Goal: Information Seeking & Learning: Learn about a topic

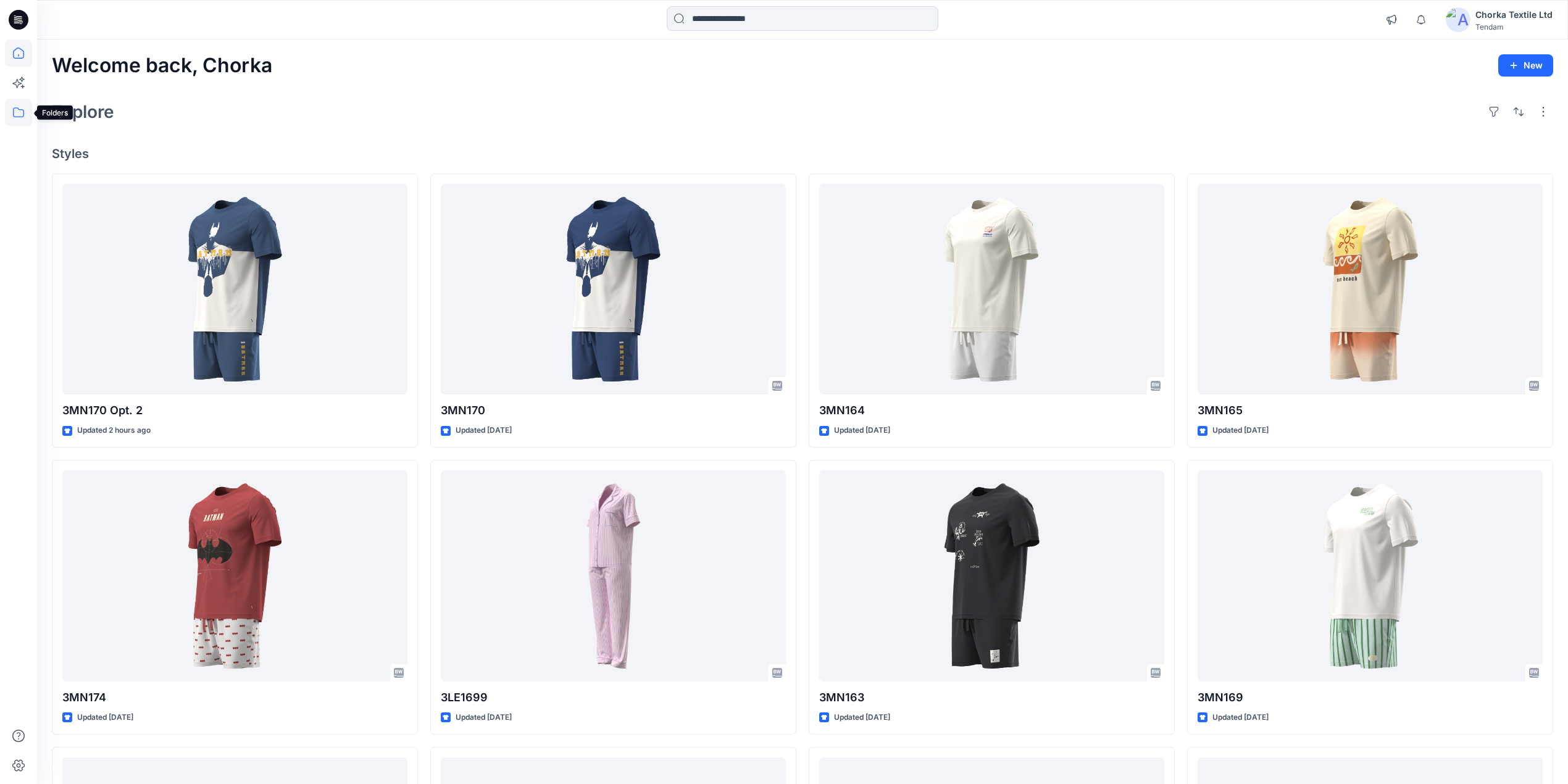
click at [17, 107] on icon at bounding box center [18, 112] width 11 height 10
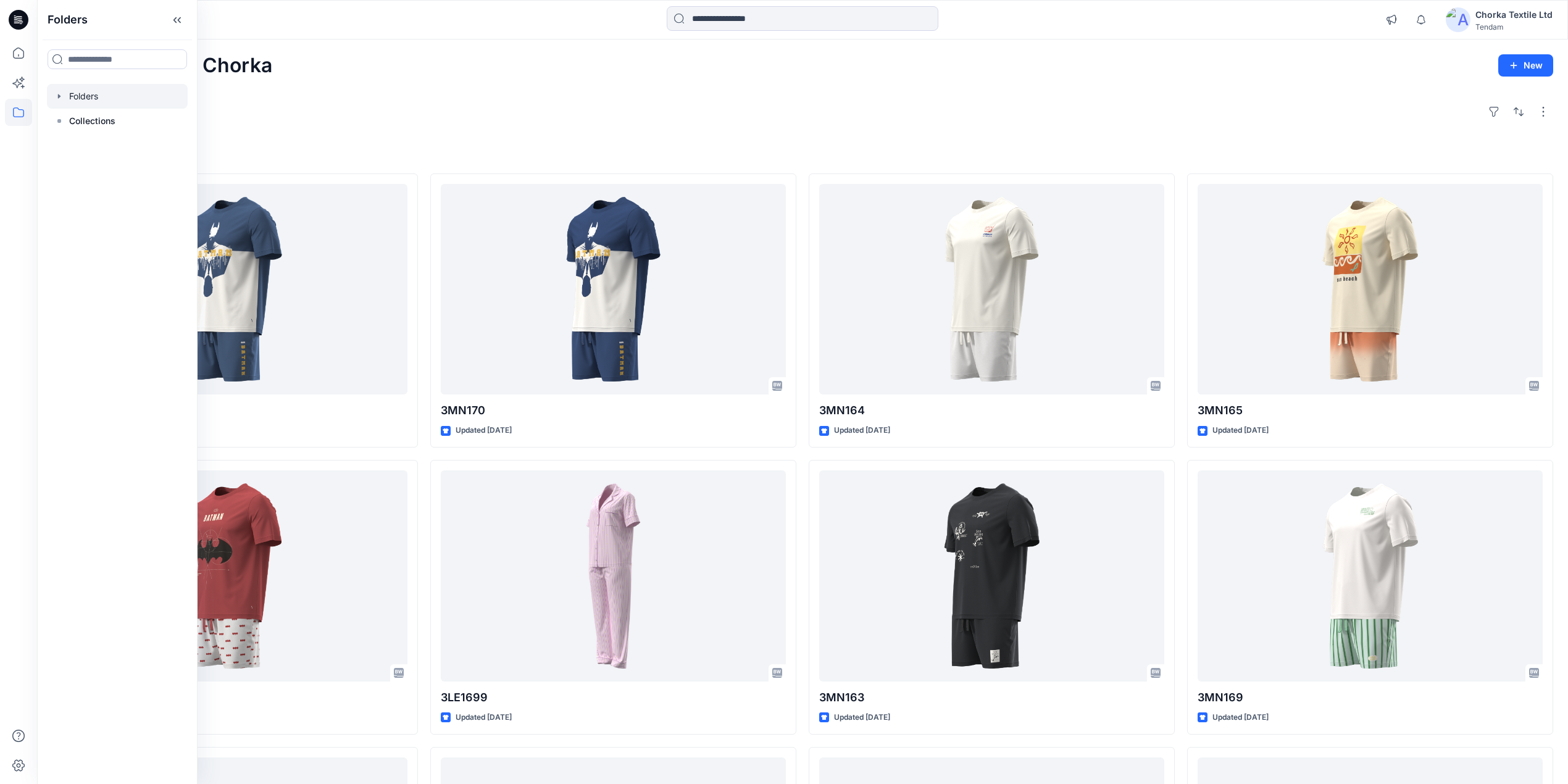
click at [85, 97] on div at bounding box center [117, 96] width 140 height 25
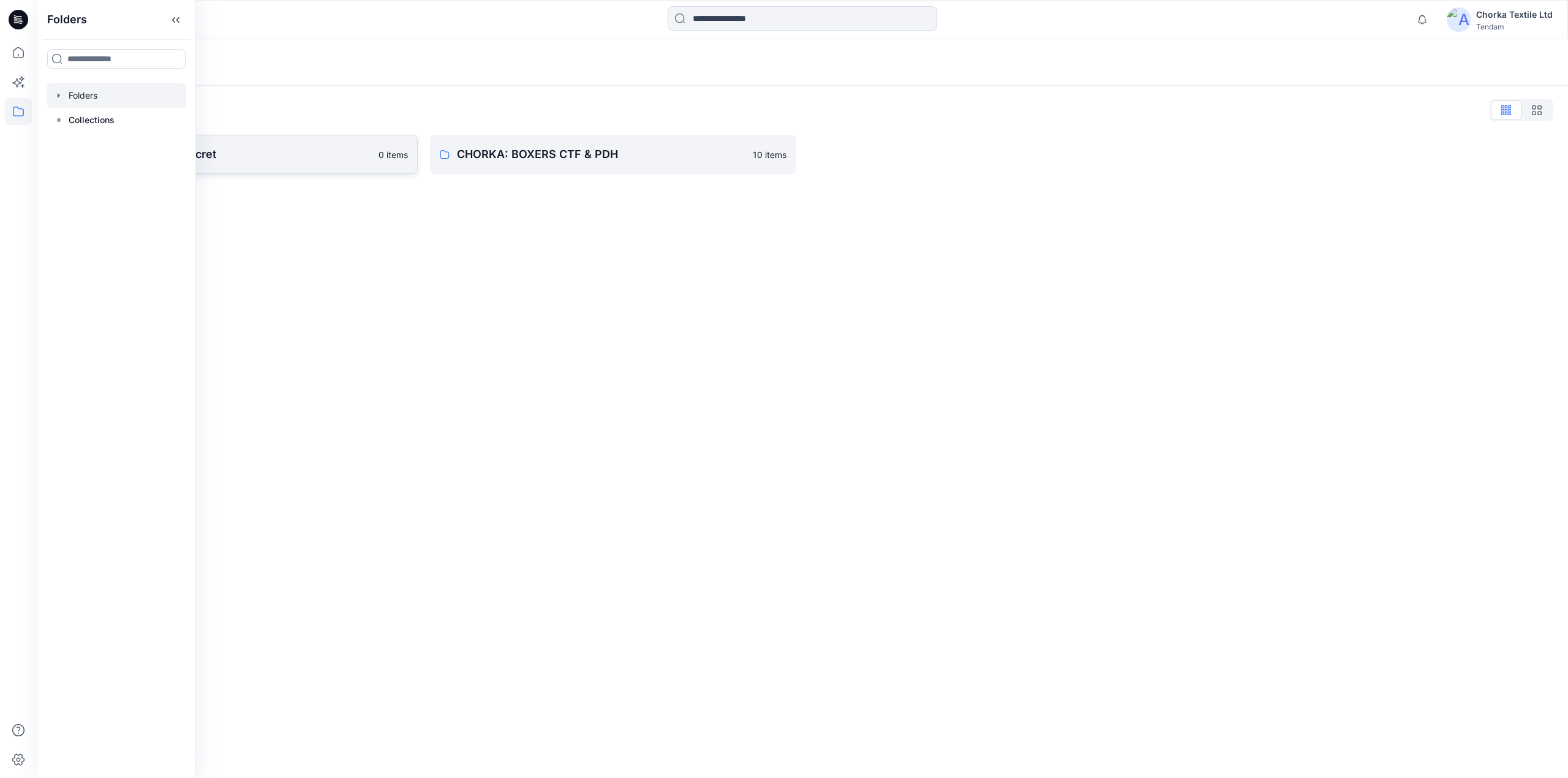
click at [309, 153] on p "CHORKA - Women'Secret" at bounding box center [224, 154] width 293 height 17
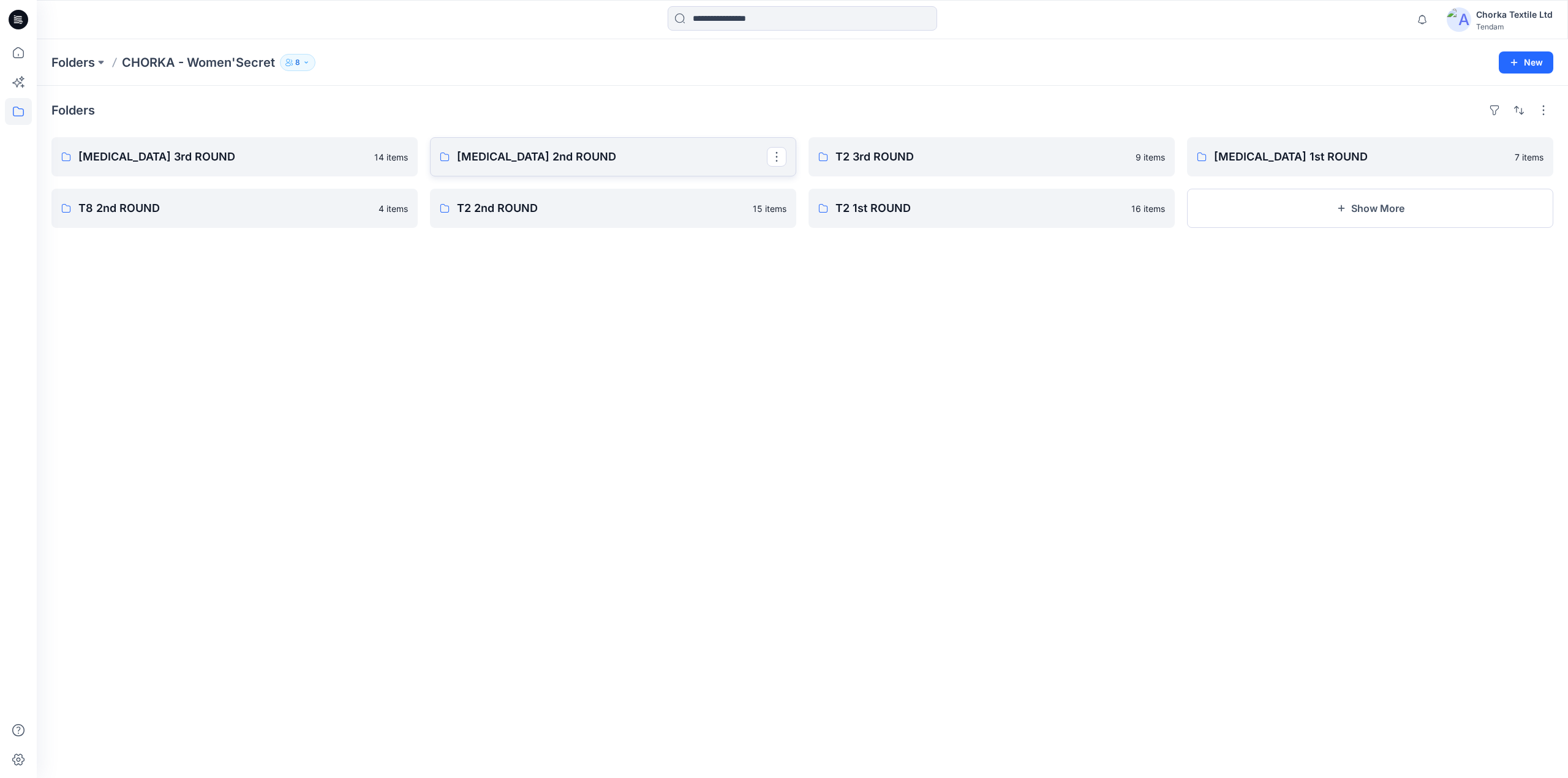
click at [491, 151] on p "[MEDICAL_DATA] 2nd ROUND" at bounding box center [612, 156] width 310 height 17
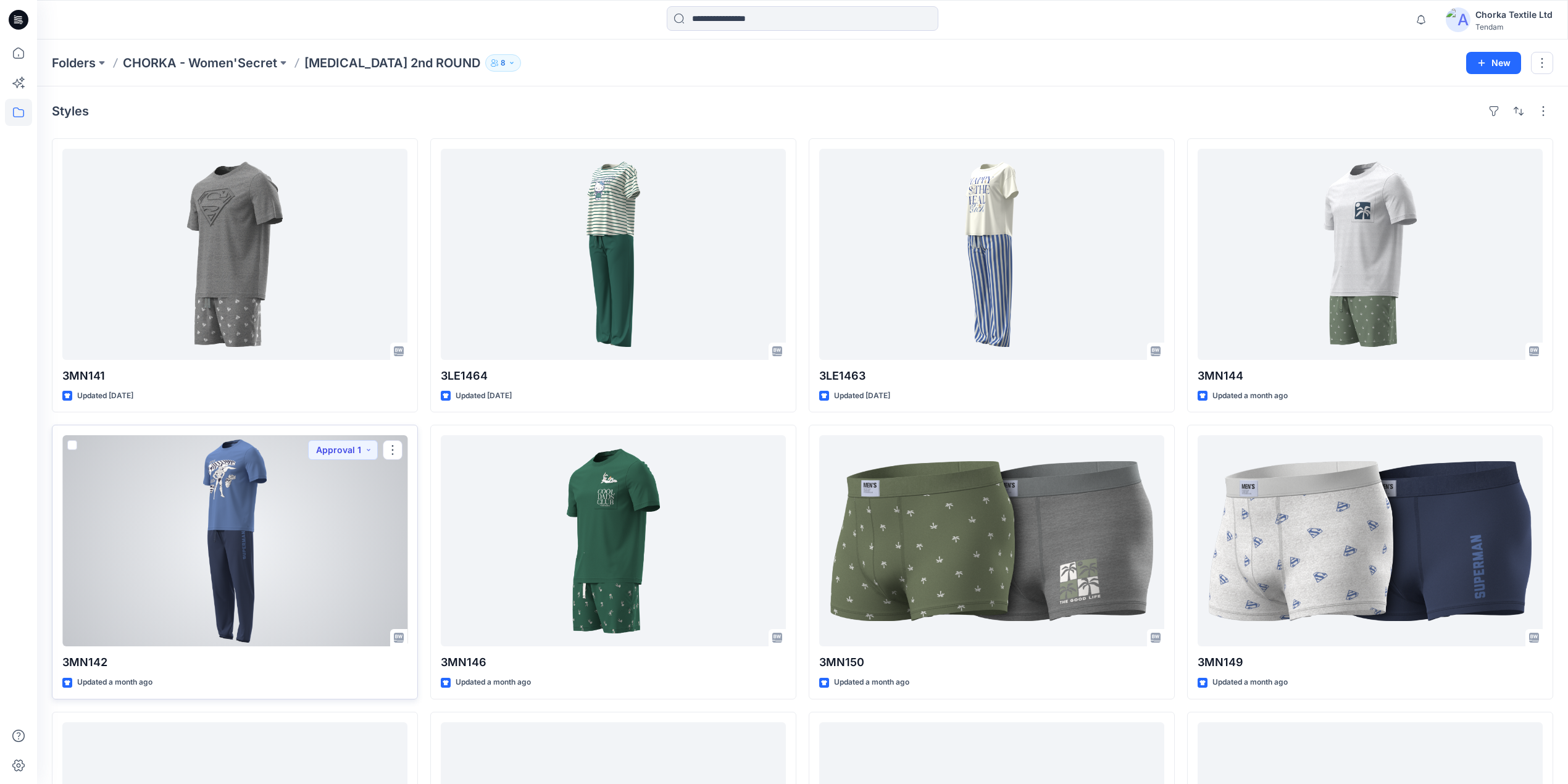
click at [258, 494] on div at bounding box center [235, 541] width 345 height 211
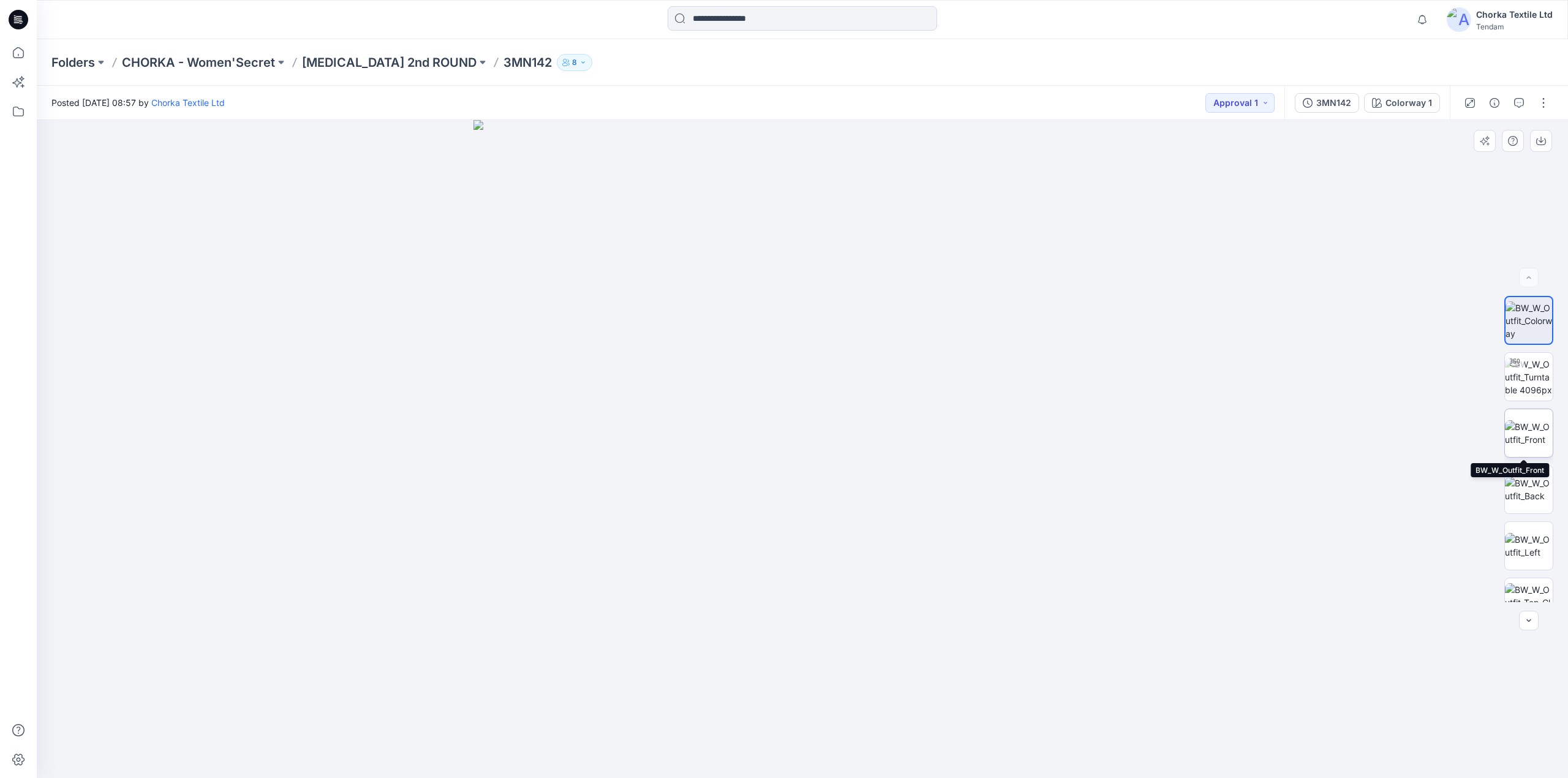
click at [1523, 425] on img at bounding box center [1528, 433] width 48 height 26
click at [1517, 485] on img at bounding box center [1528, 489] width 48 height 26
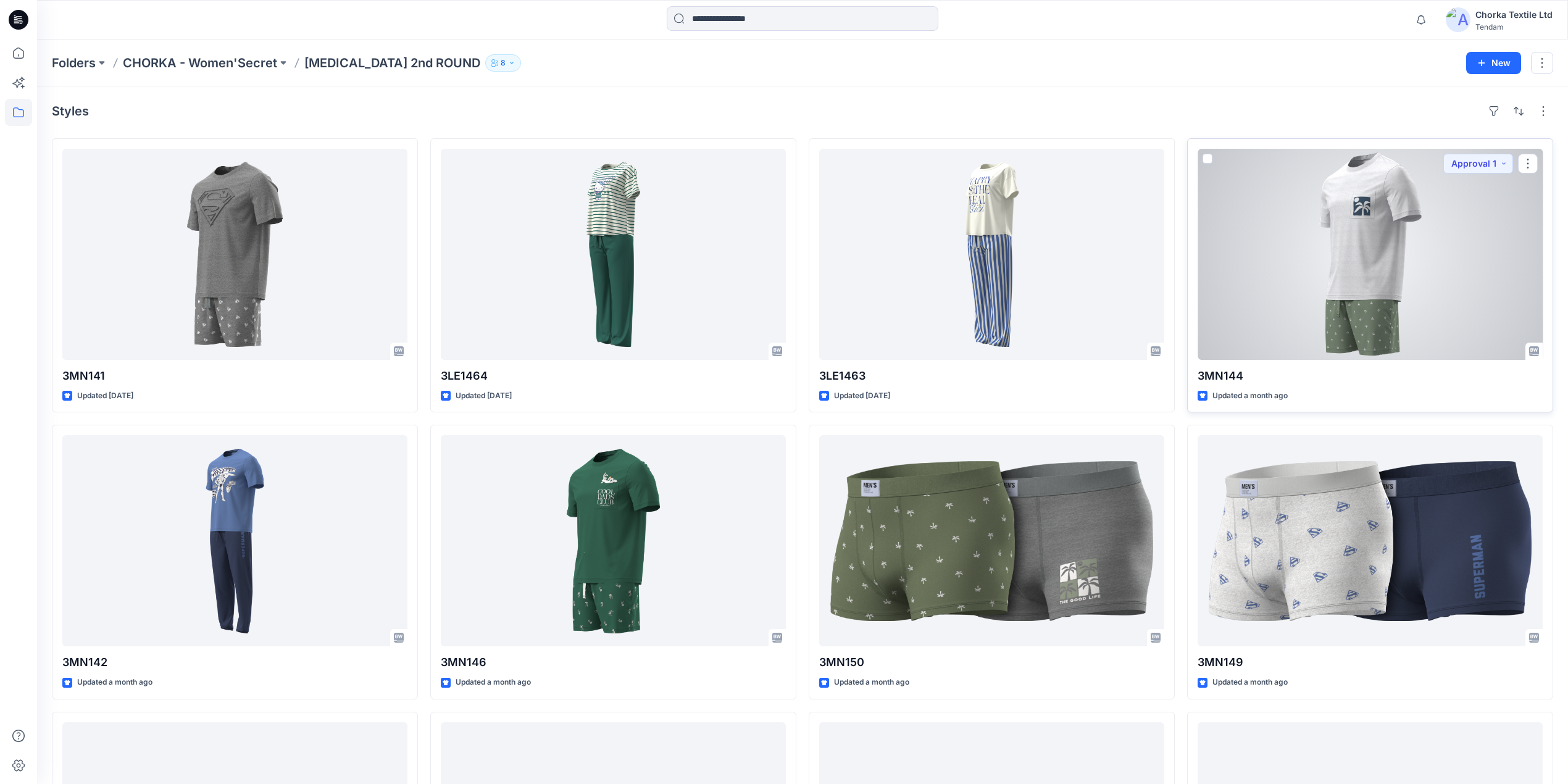
click at [1317, 238] on div at bounding box center [1370, 254] width 345 height 211
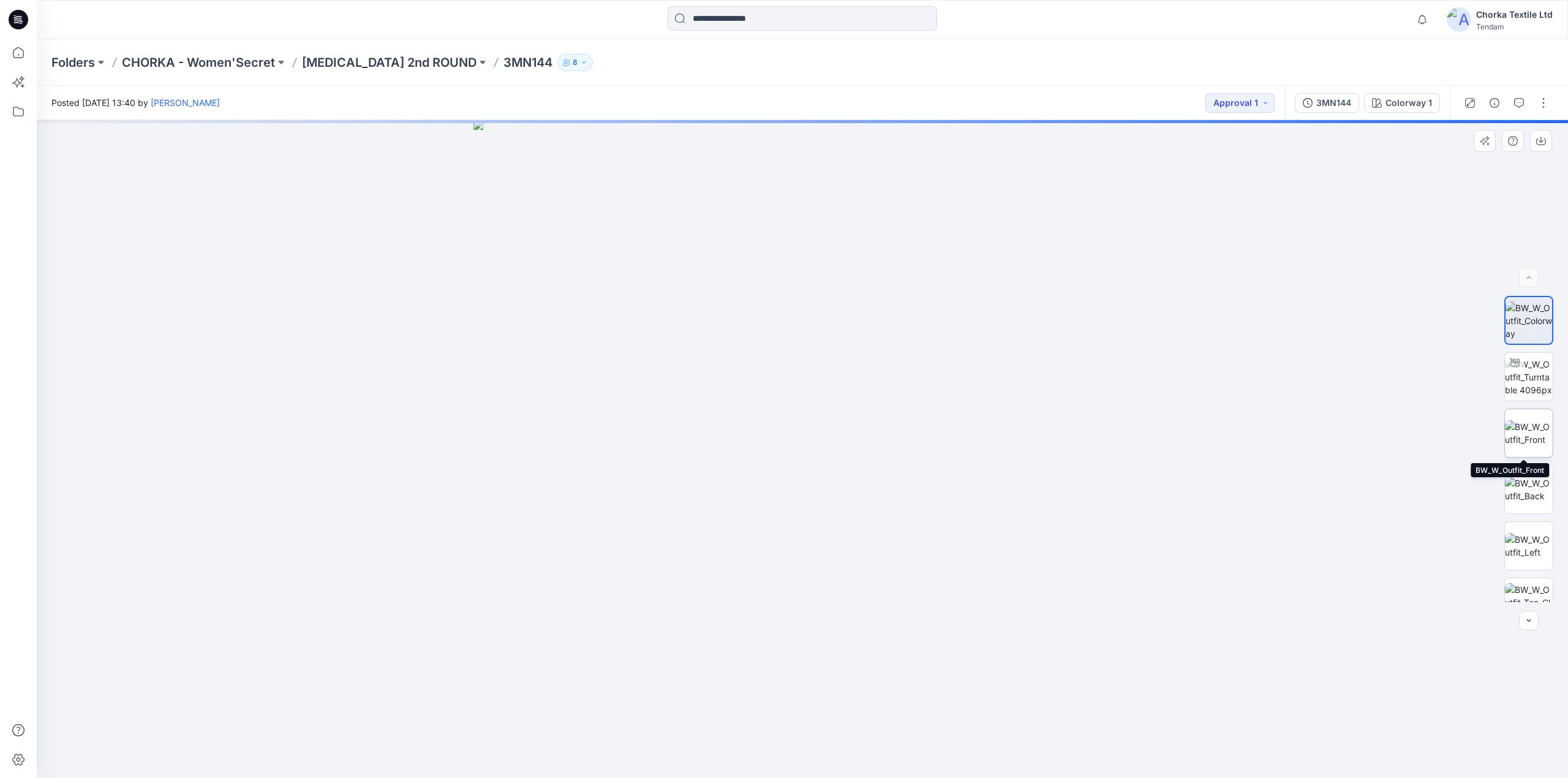
click at [1519, 422] on img at bounding box center [1528, 433] width 48 height 26
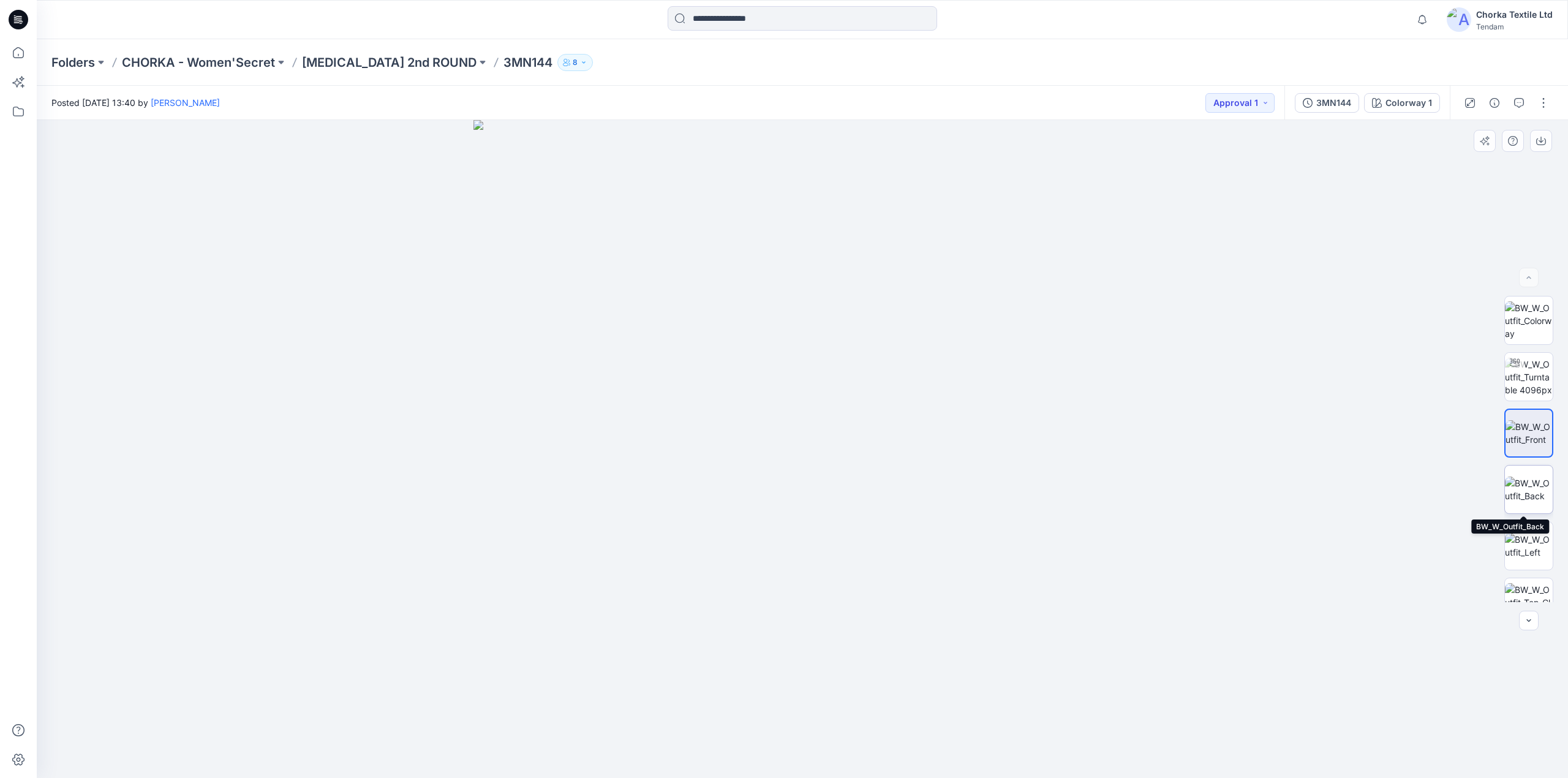
click at [1526, 479] on img at bounding box center [1528, 489] width 48 height 26
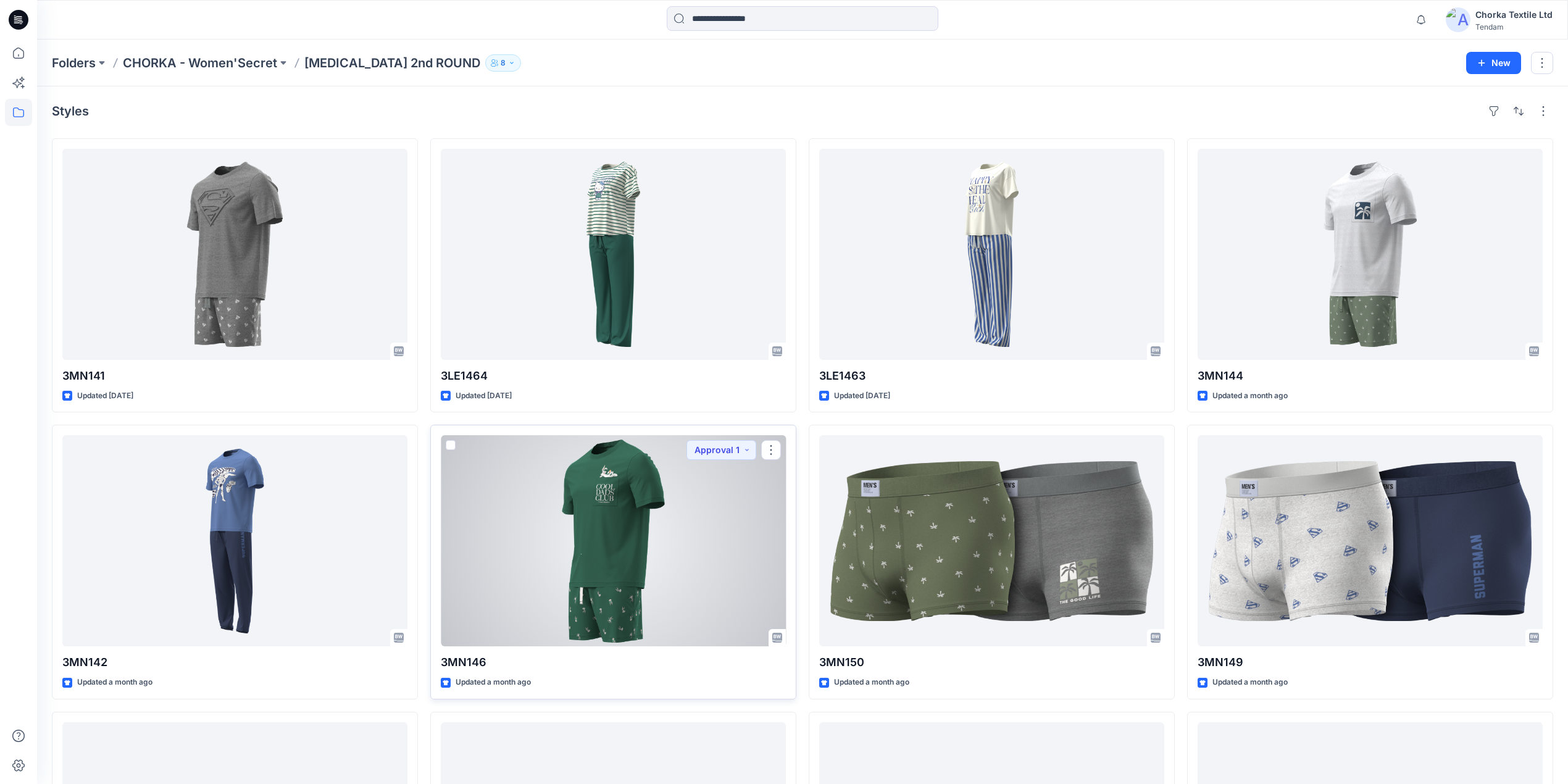
click at [623, 531] on div at bounding box center [613, 541] width 345 height 211
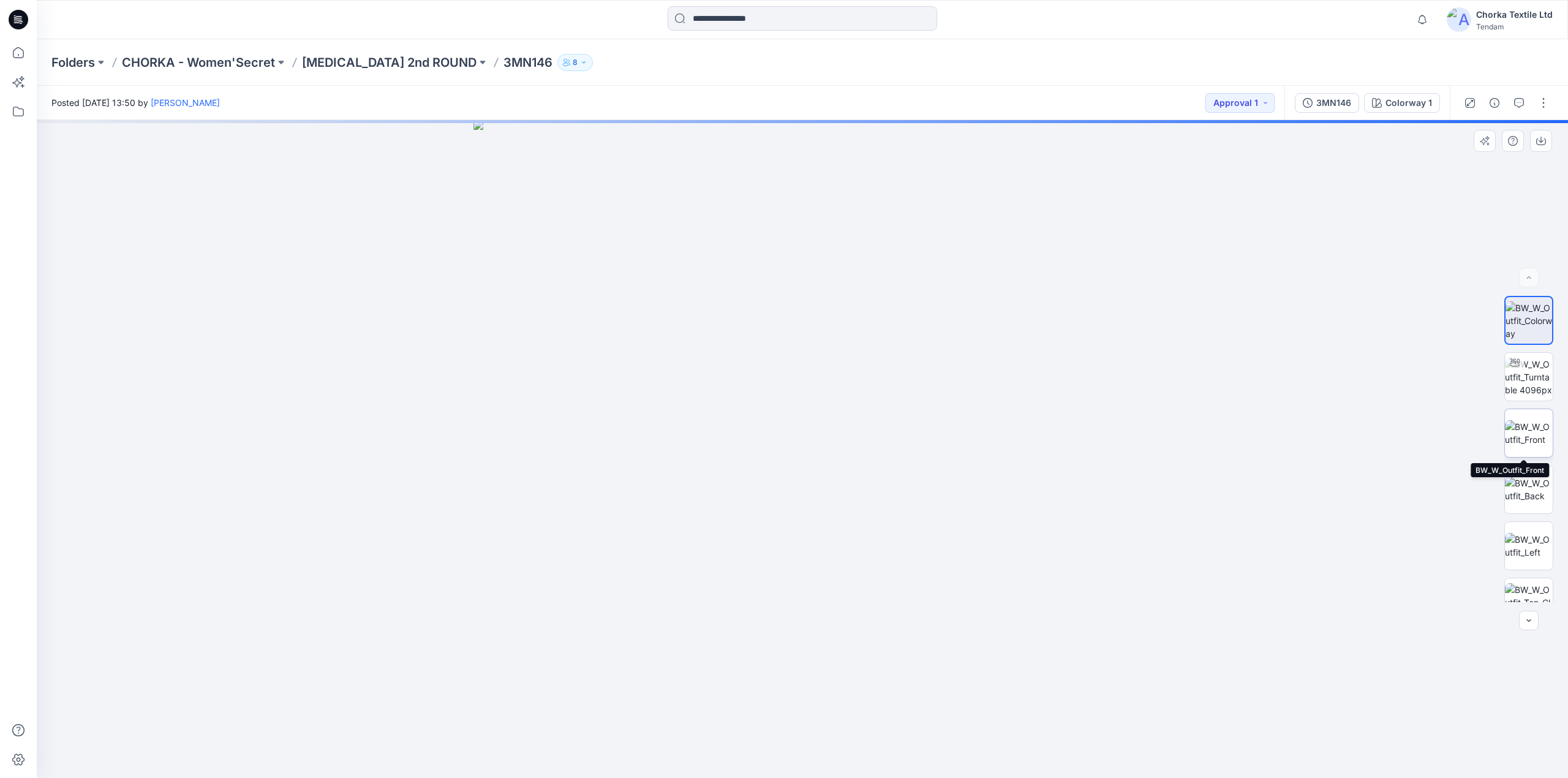
click at [1530, 422] on img at bounding box center [1528, 433] width 48 height 26
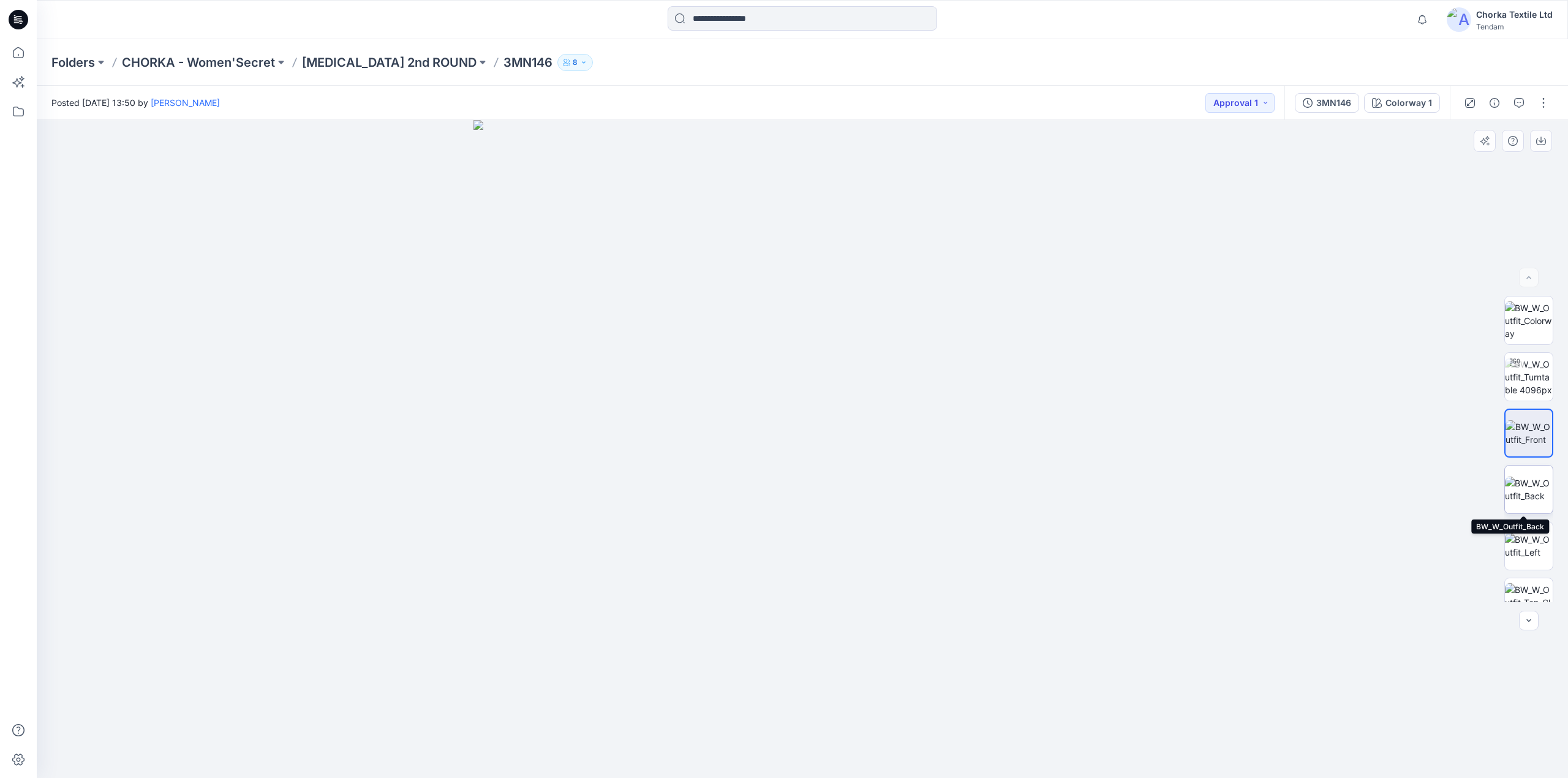
click at [1509, 479] on img at bounding box center [1528, 489] width 48 height 26
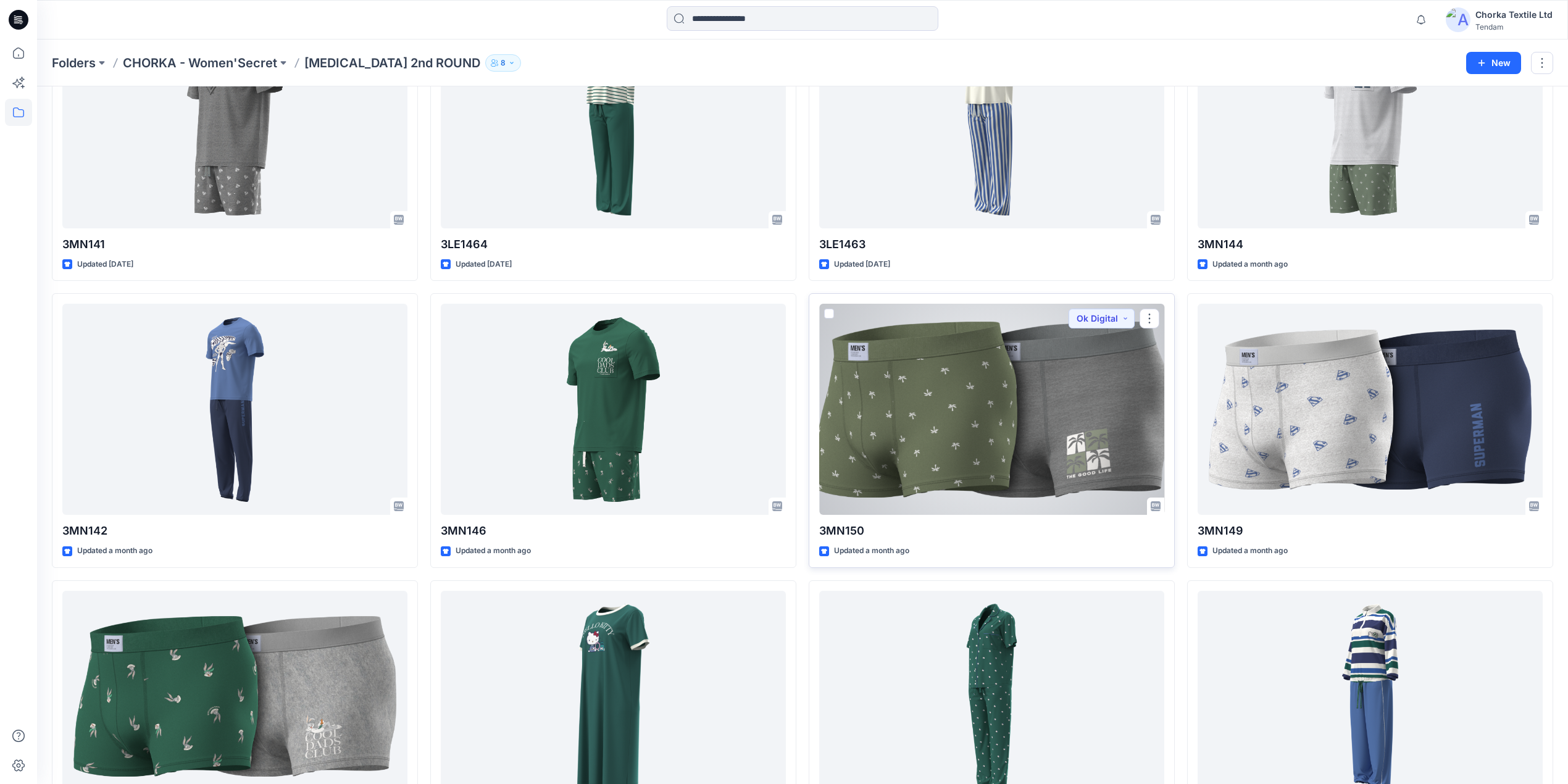
scroll to position [164, 0]
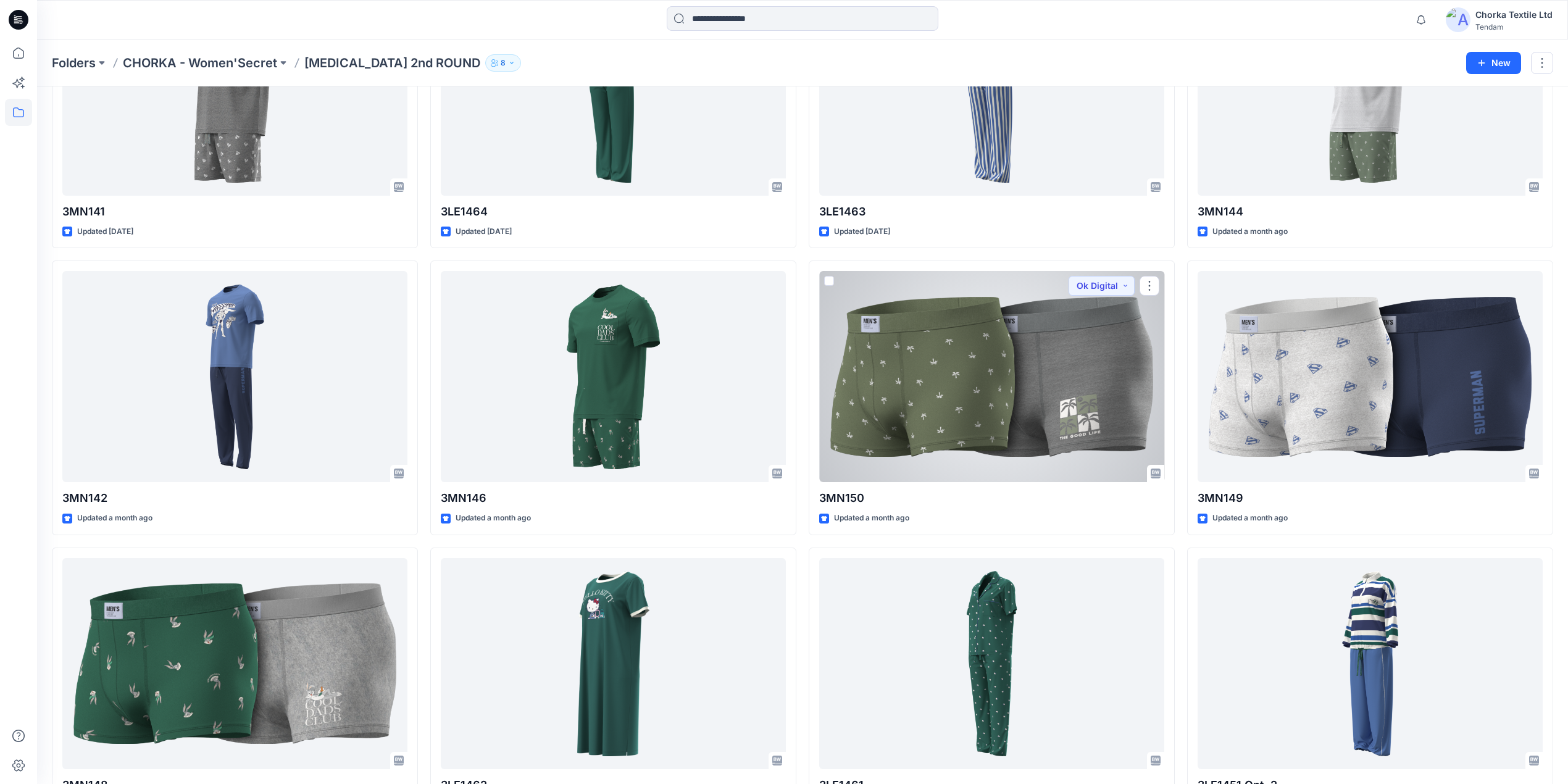
click at [972, 376] on div at bounding box center [992, 376] width 345 height 211
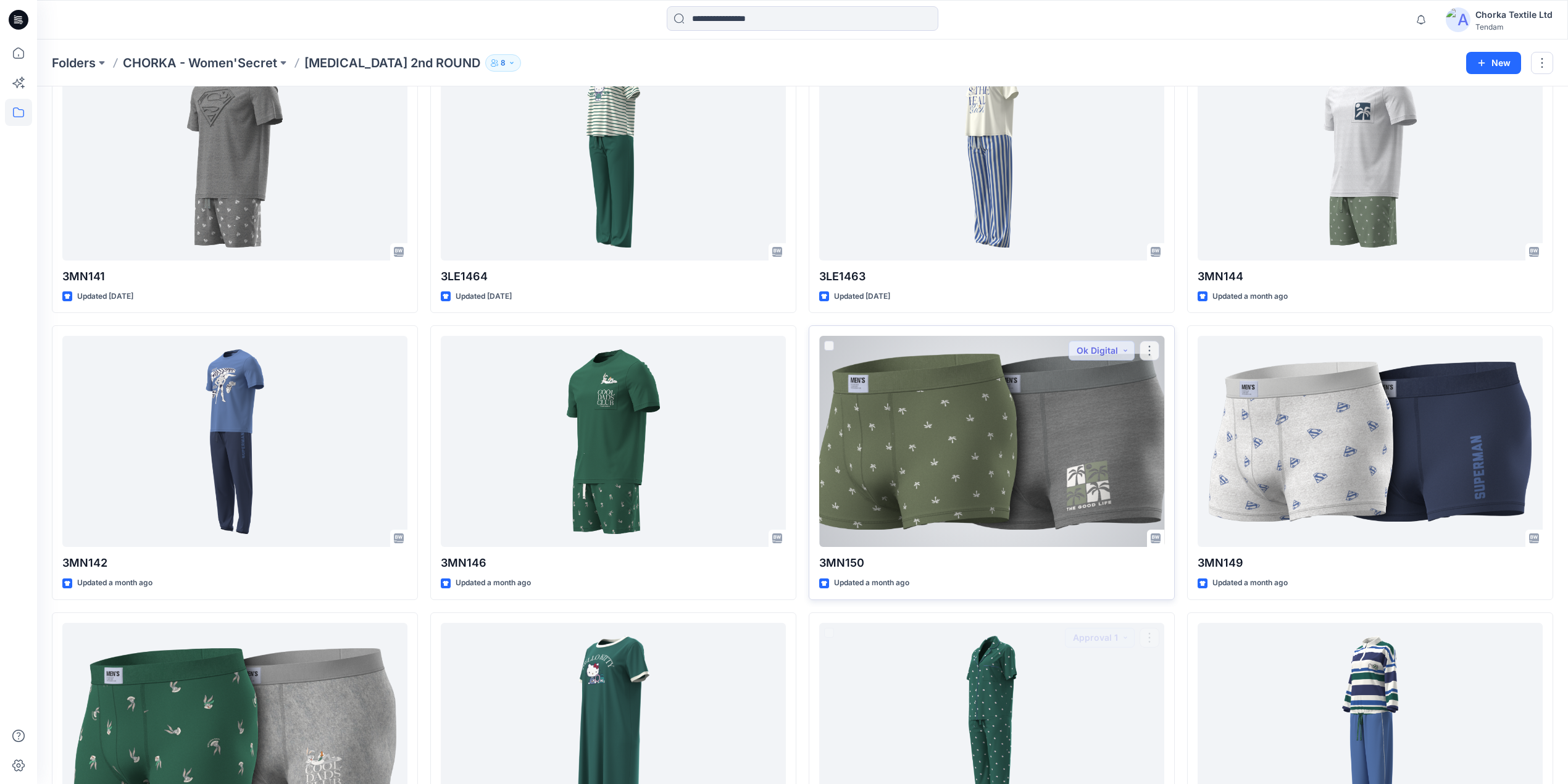
scroll to position [97, 0]
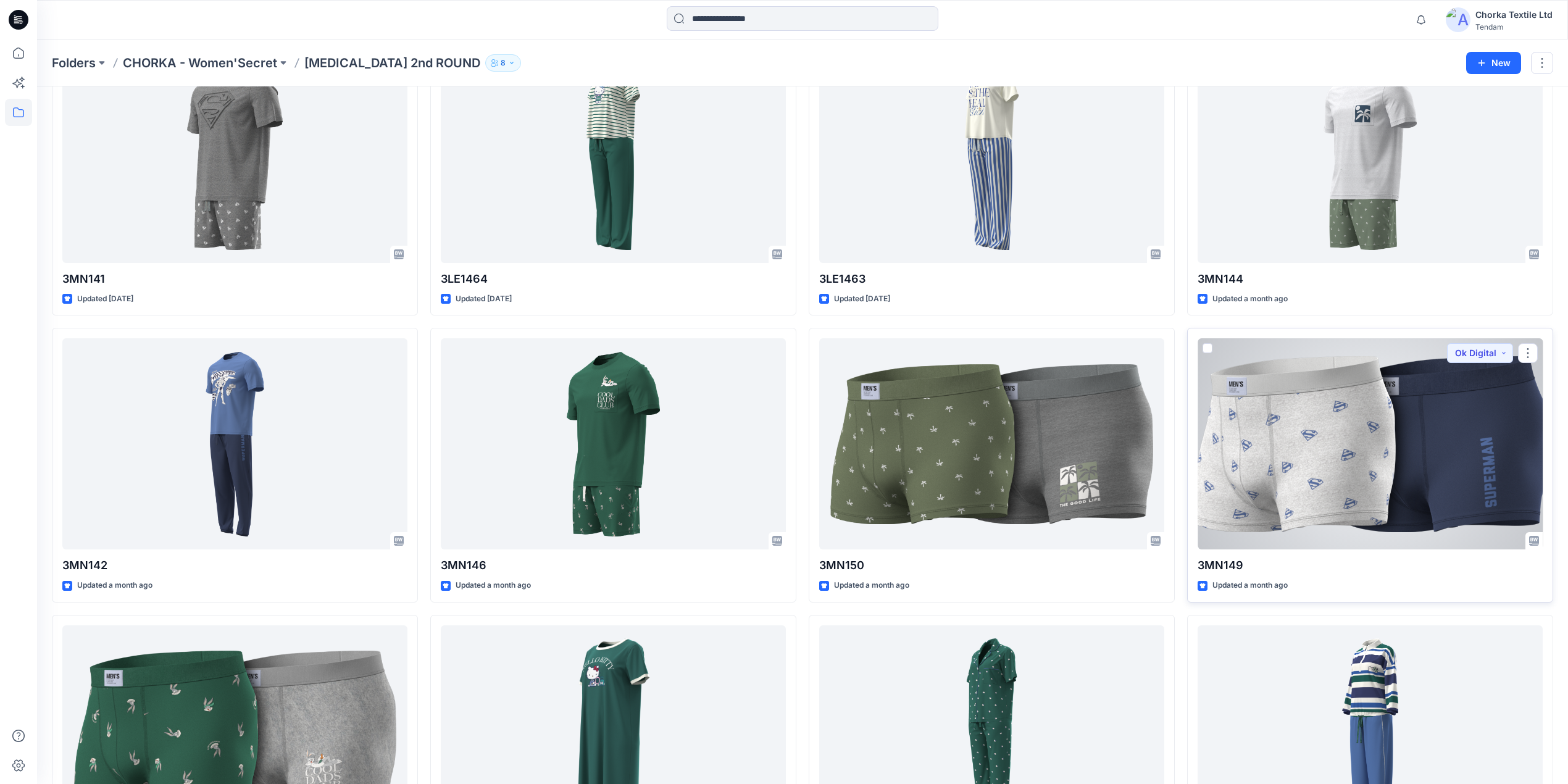
click at [1351, 445] on div at bounding box center [1370, 443] width 345 height 211
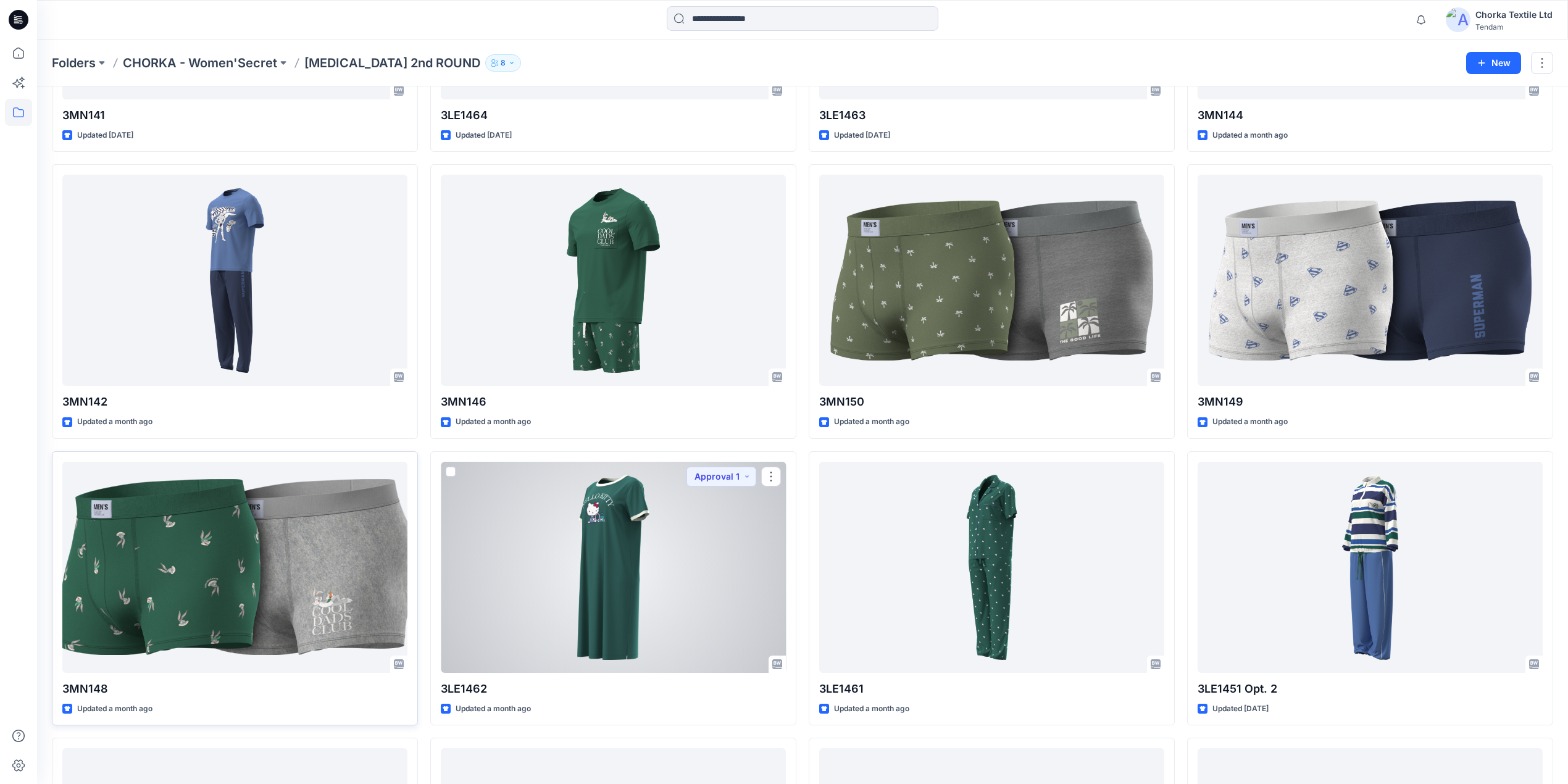
scroll to position [262, 0]
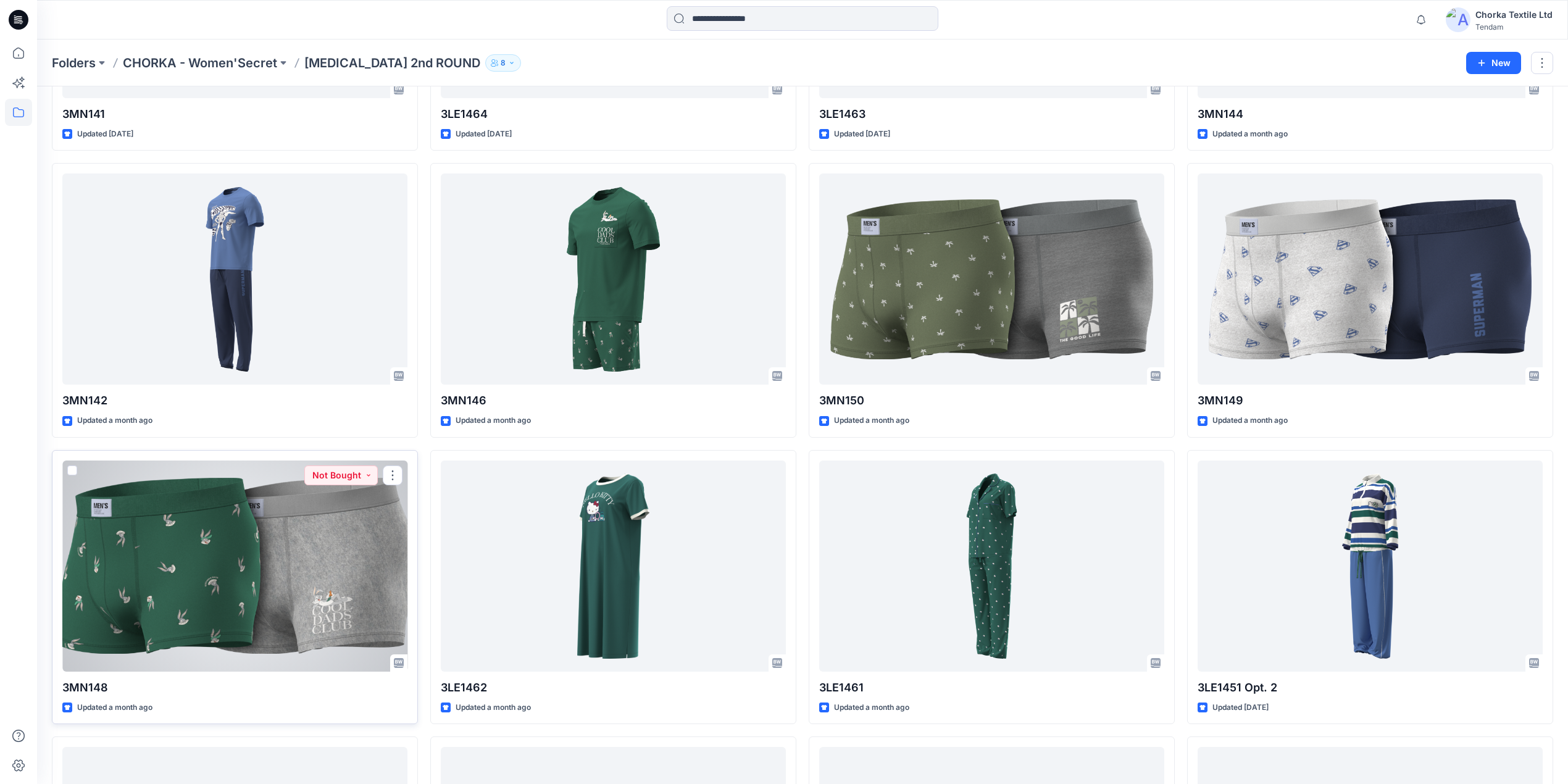
click at [247, 567] on div at bounding box center [235, 566] width 345 height 211
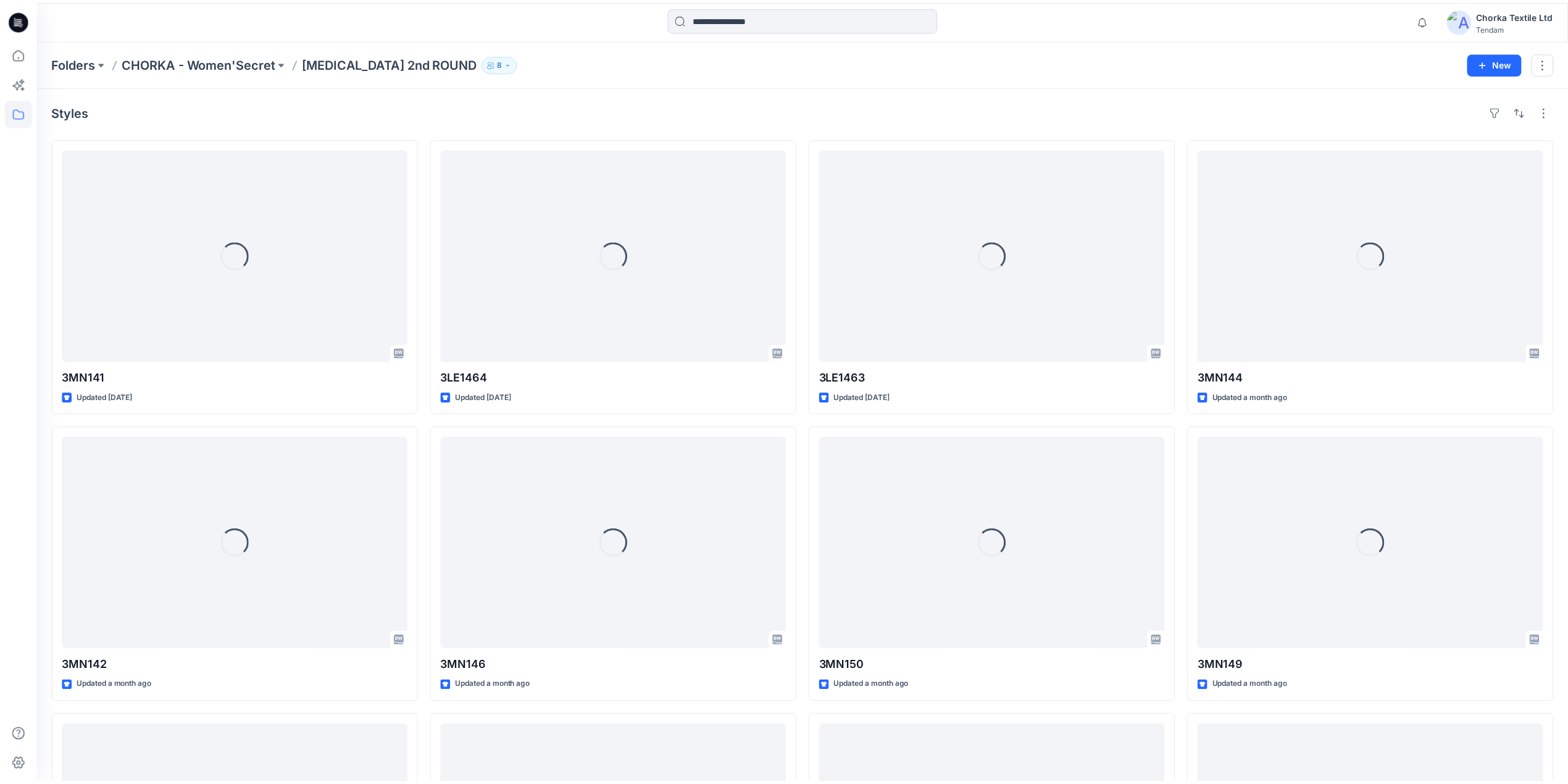
scroll to position [262, 0]
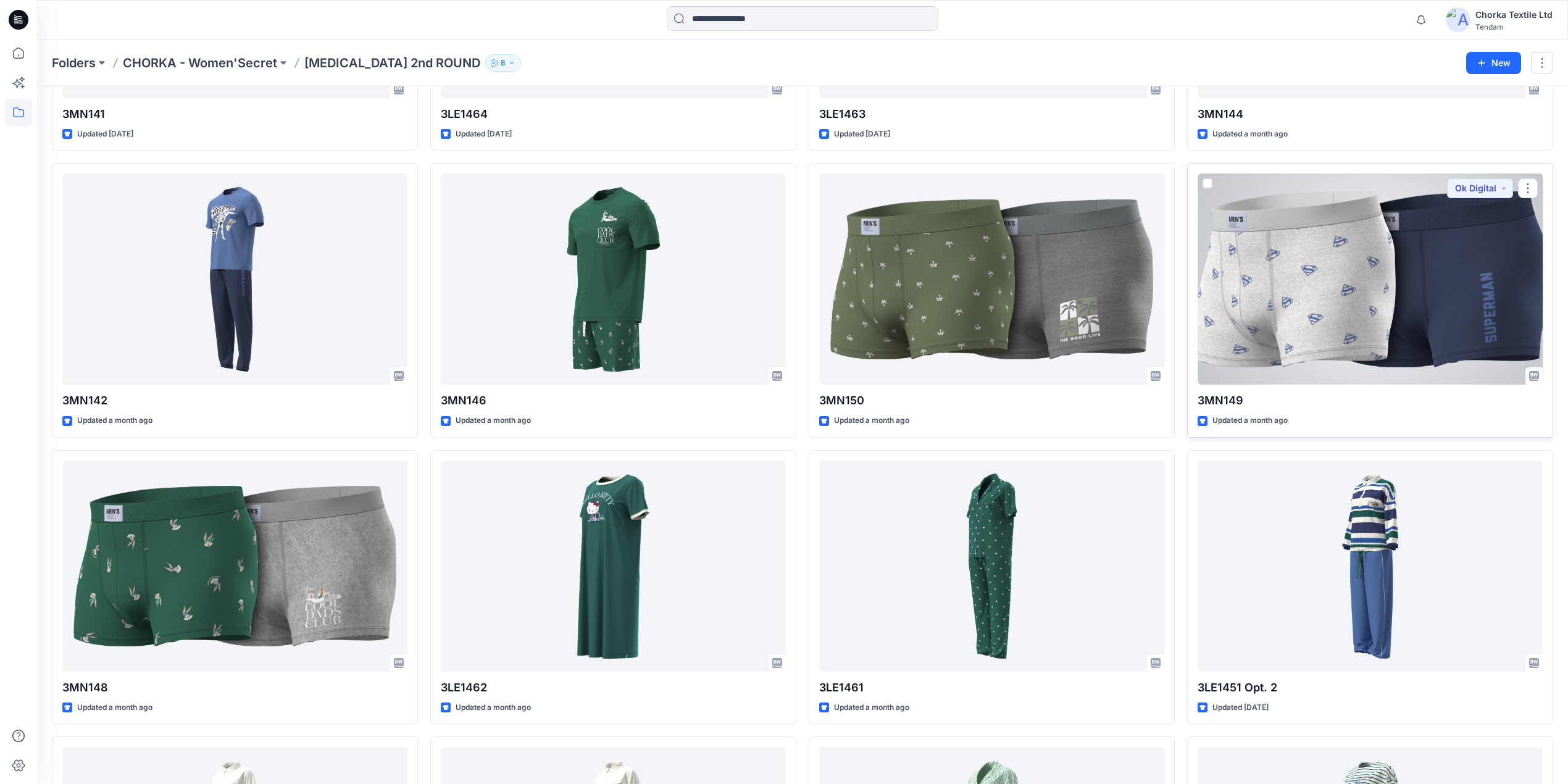
click at [1340, 324] on div at bounding box center [1370, 279] width 345 height 211
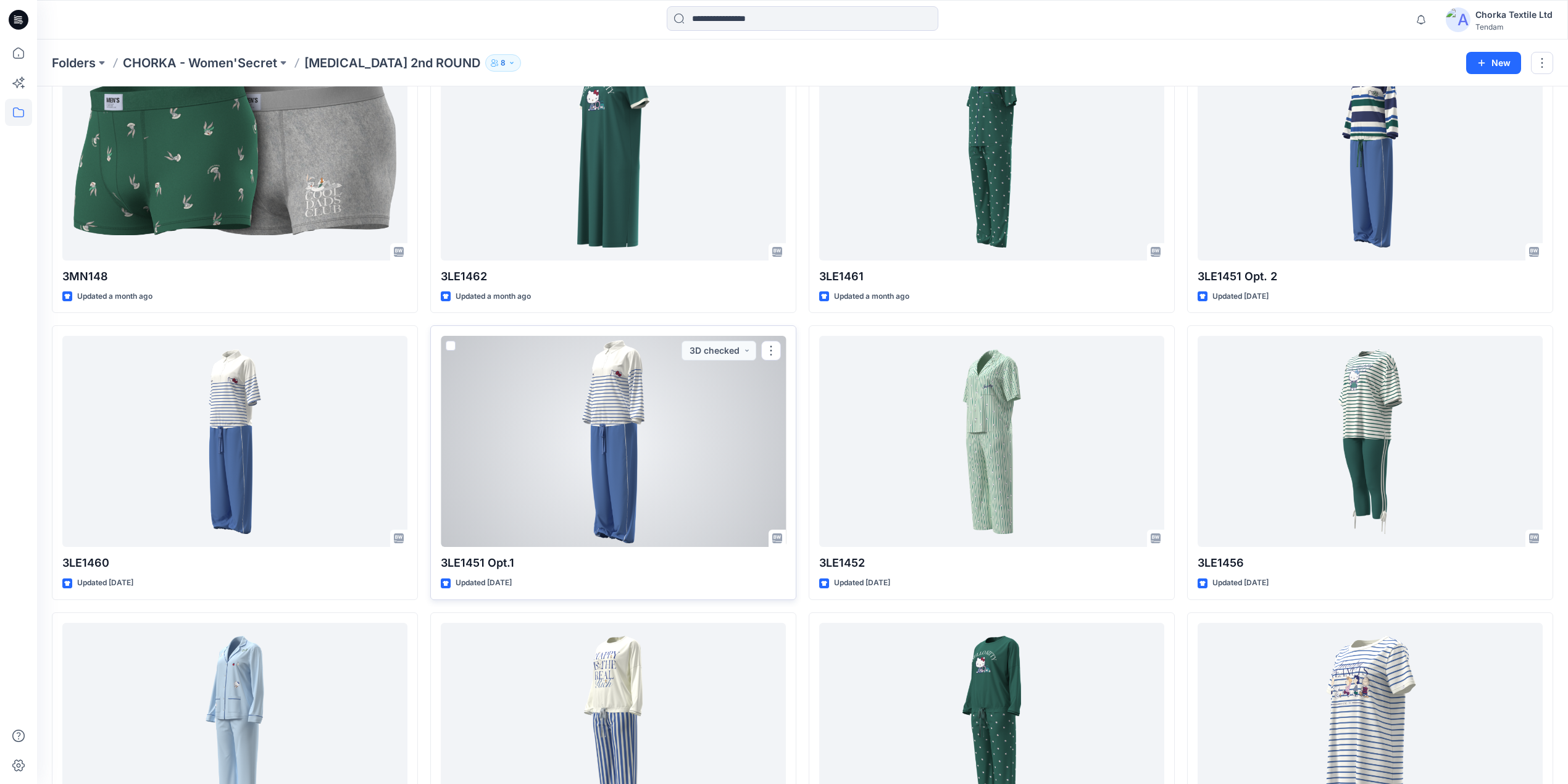
scroll to position [755, 0]
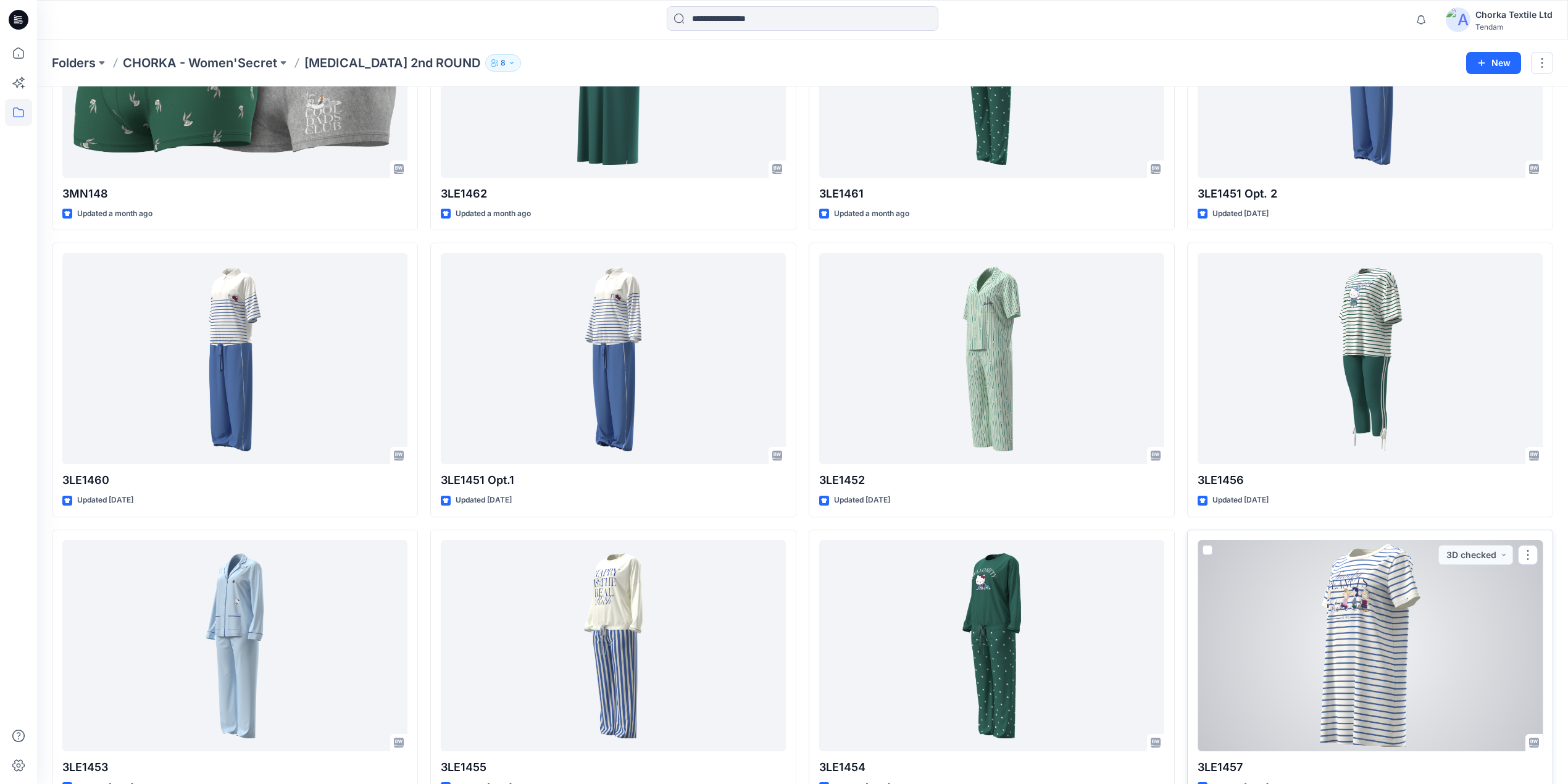
click at [1342, 630] on div at bounding box center [1370, 645] width 345 height 211
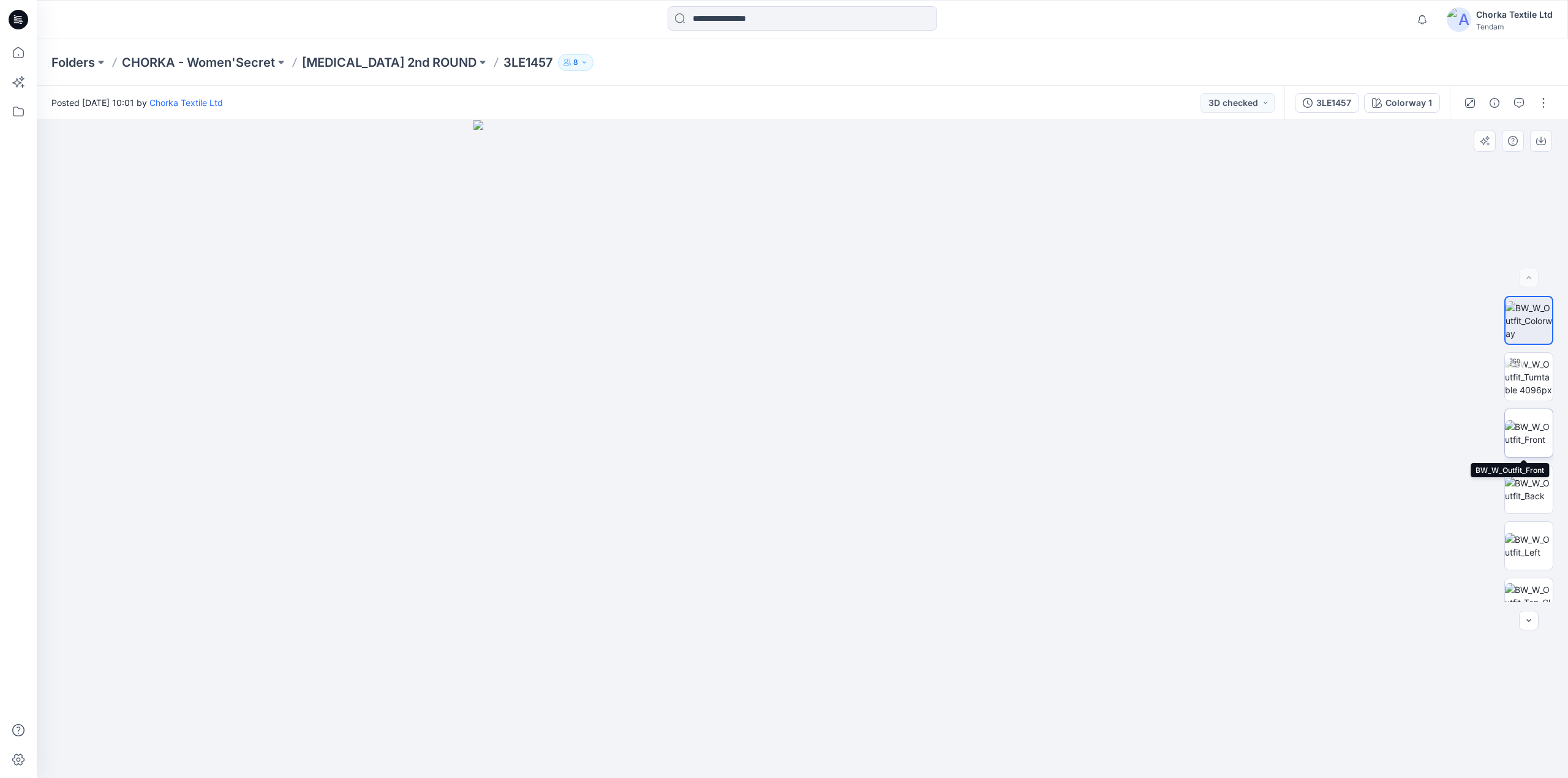
click at [1519, 422] on img at bounding box center [1528, 433] width 48 height 26
click at [1519, 487] on img at bounding box center [1528, 489] width 48 height 26
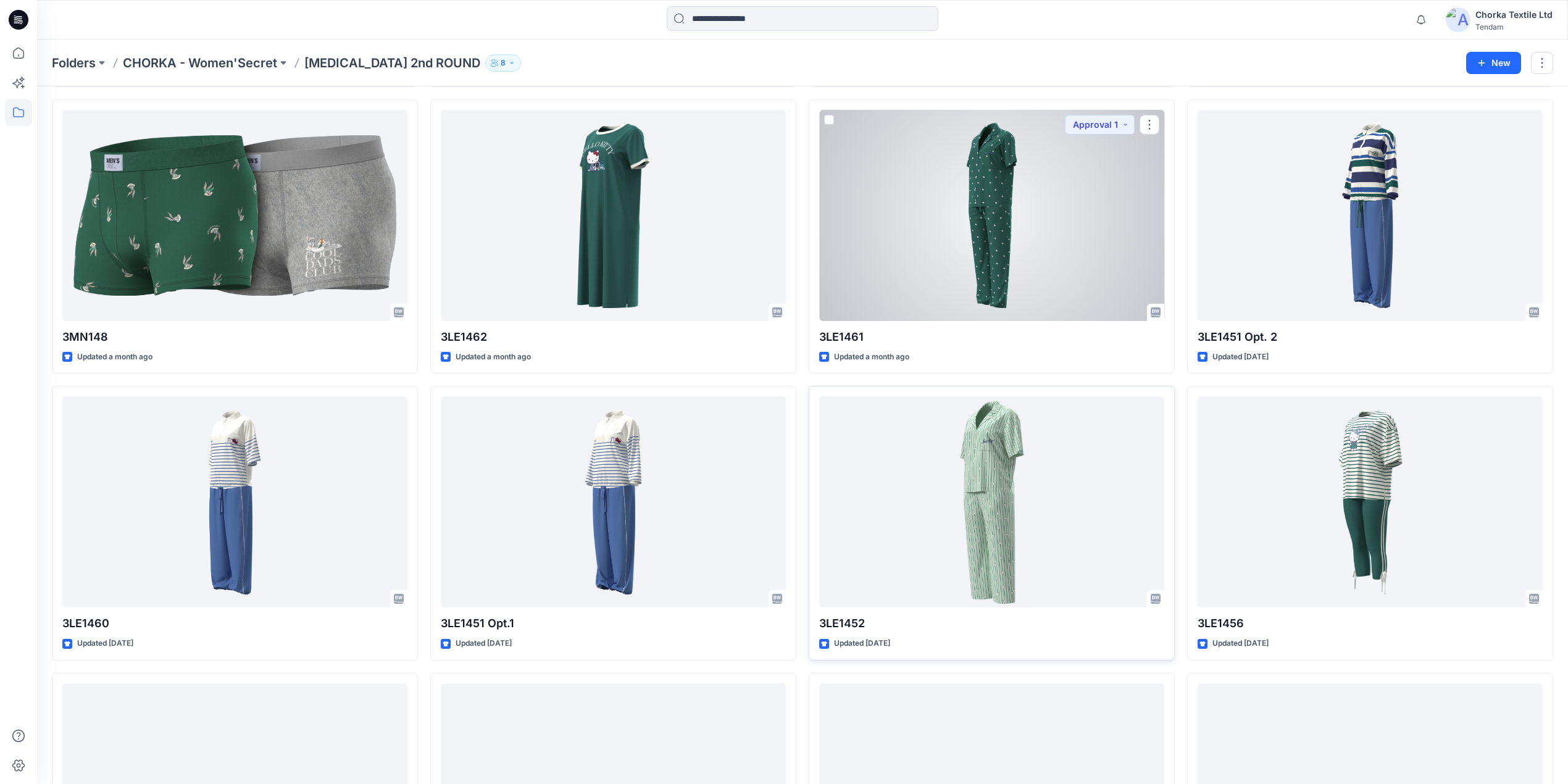
scroll to position [673, 0]
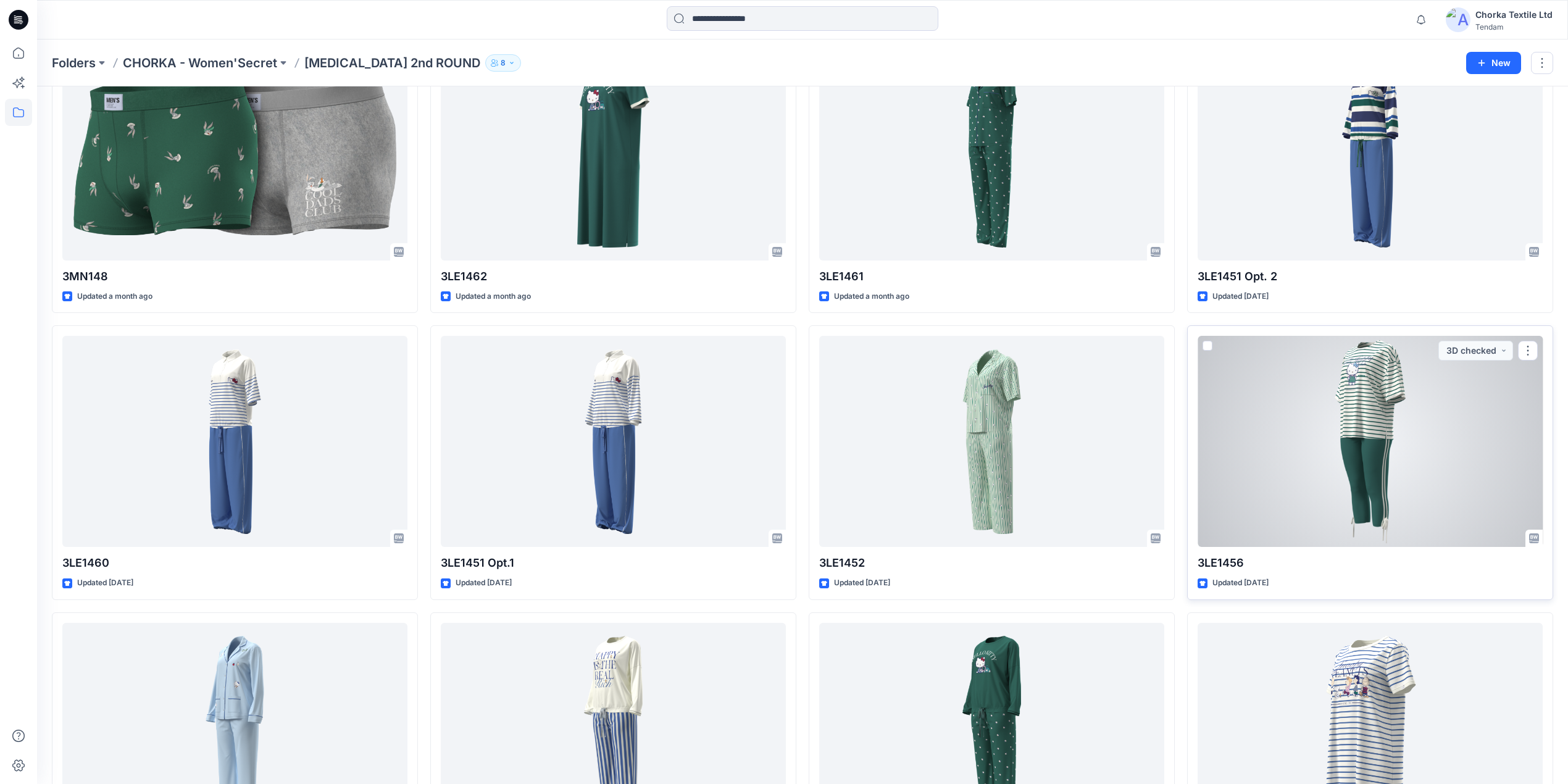
click at [1396, 435] on div at bounding box center [1370, 441] width 345 height 211
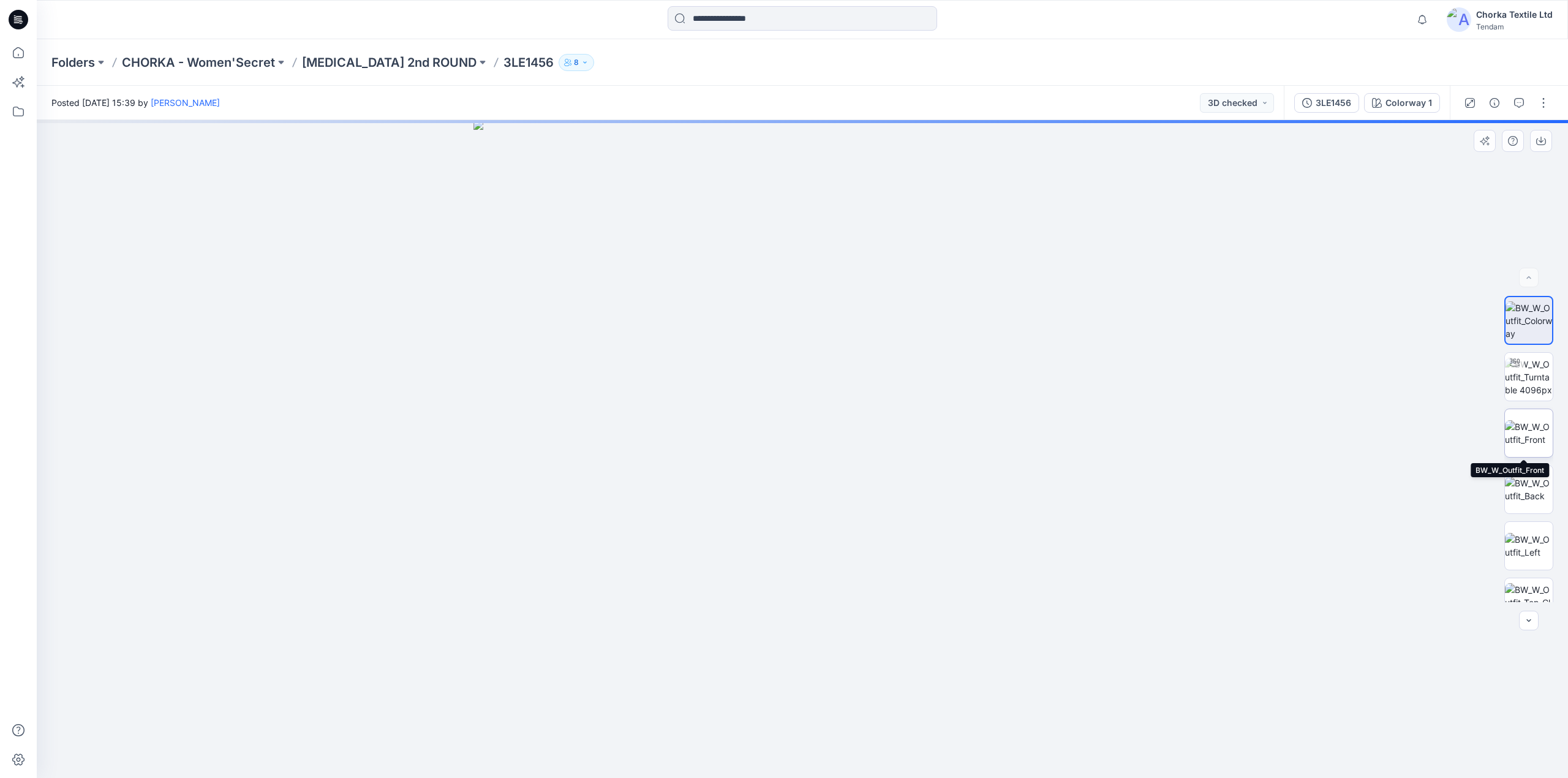
click at [1519, 420] on img at bounding box center [1528, 433] width 48 height 26
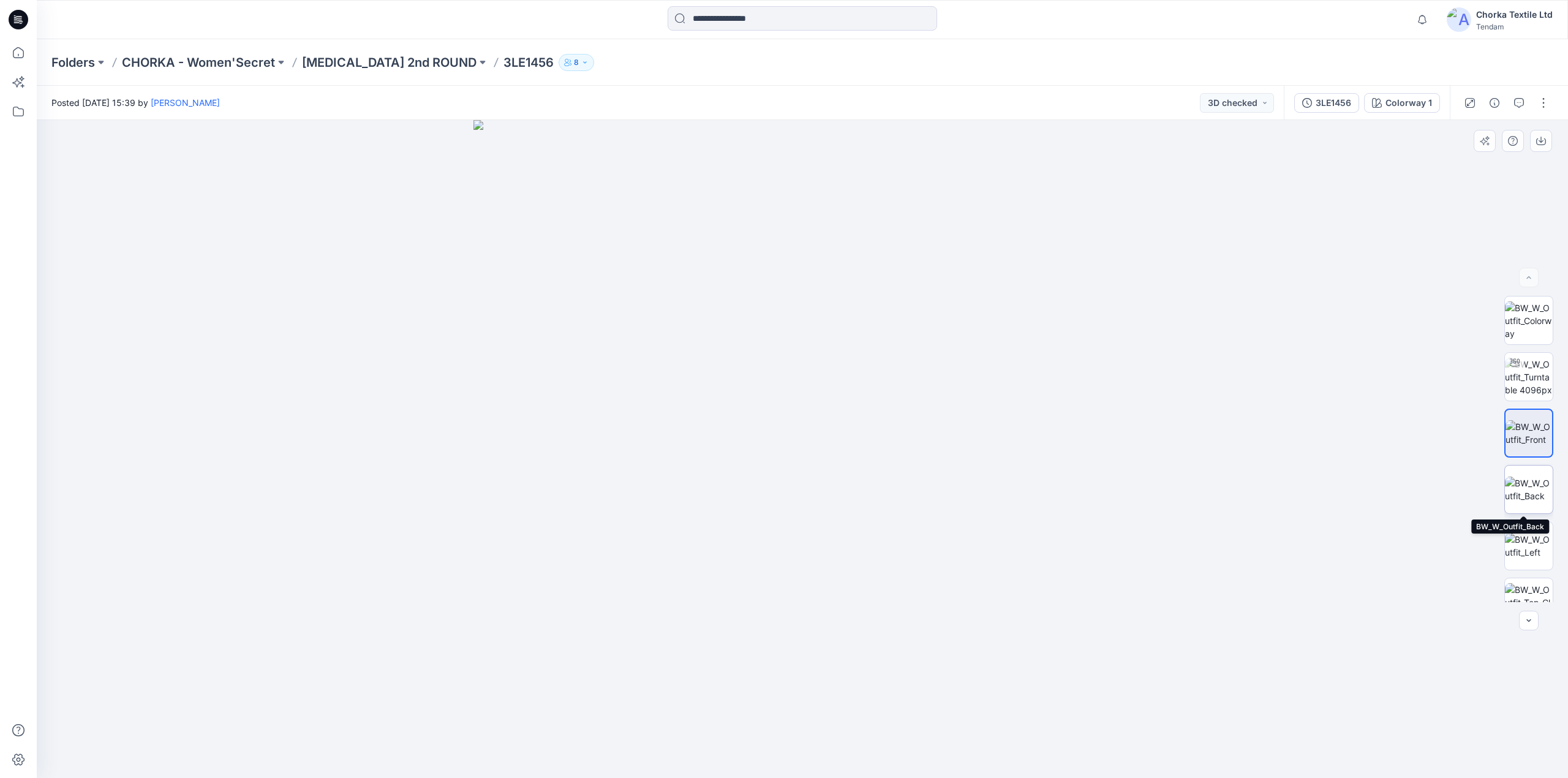
click at [1526, 489] on img at bounding box center [1528, 489] width 48 height 26
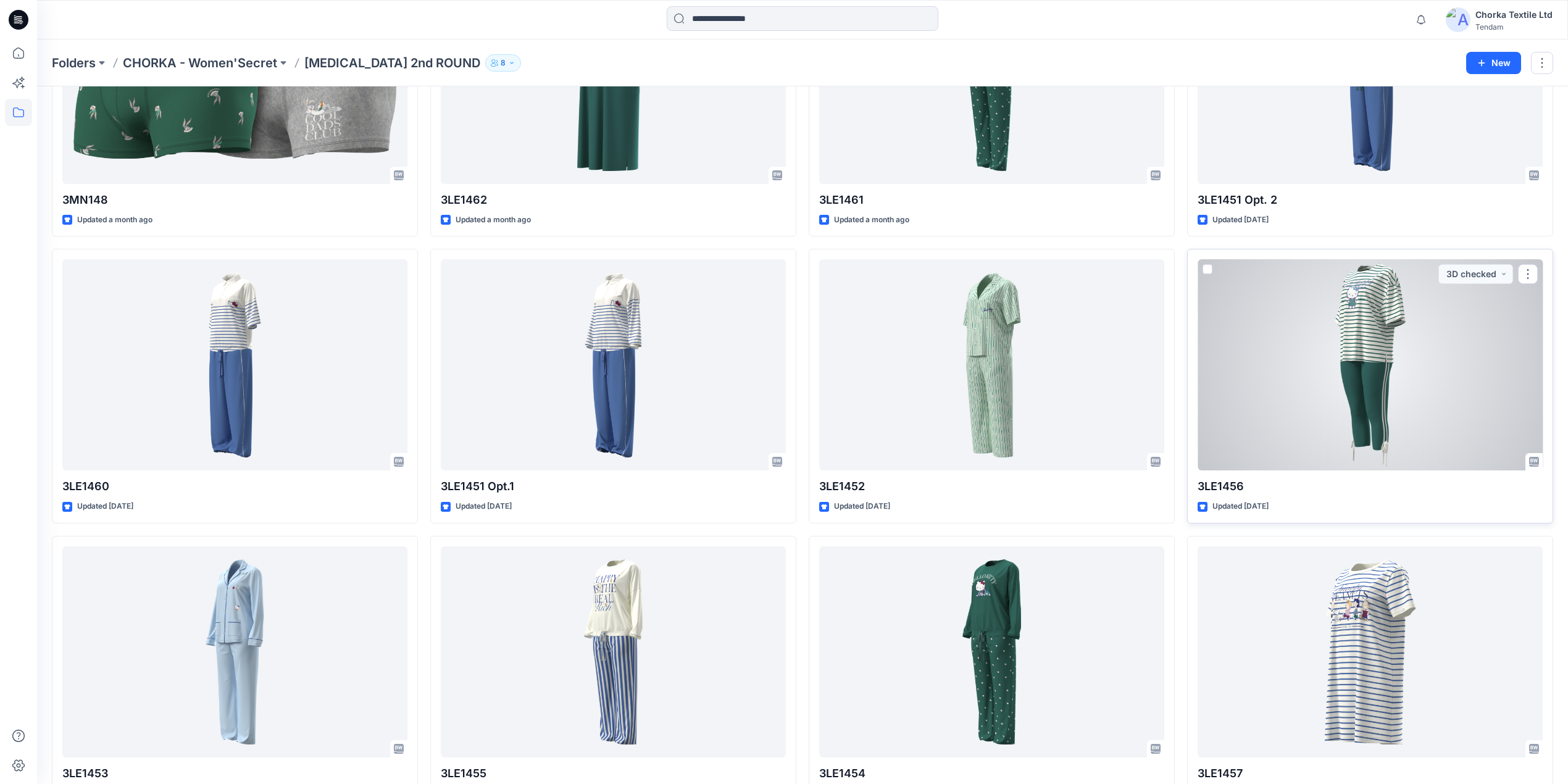
scroll to position [790, 0]
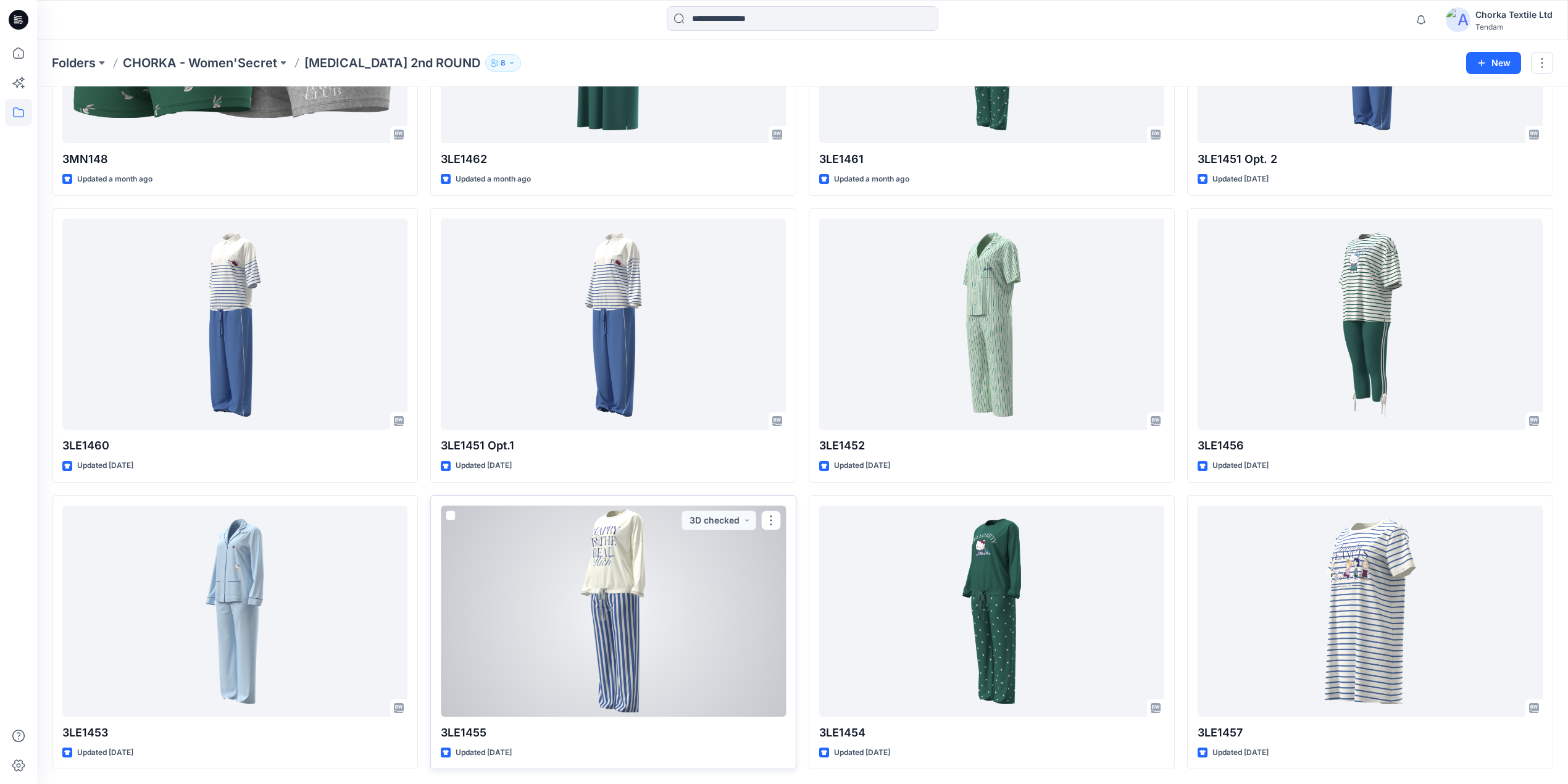
click at [606, 598] on div at bounding box center [613, 611] width 345 height 211
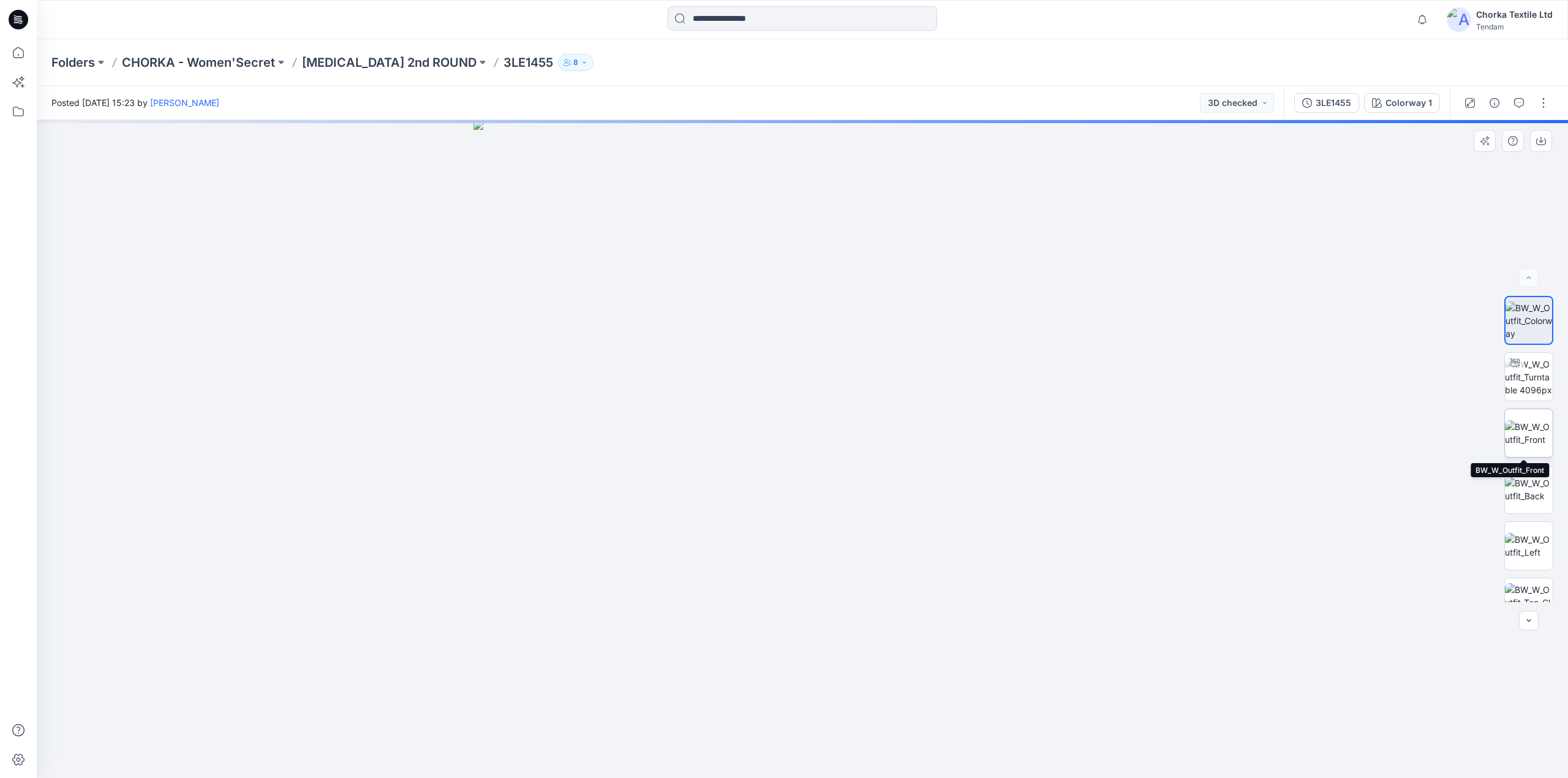
click at [1525, 422] on img at bounding box center [1528, 433] width 48 height 26
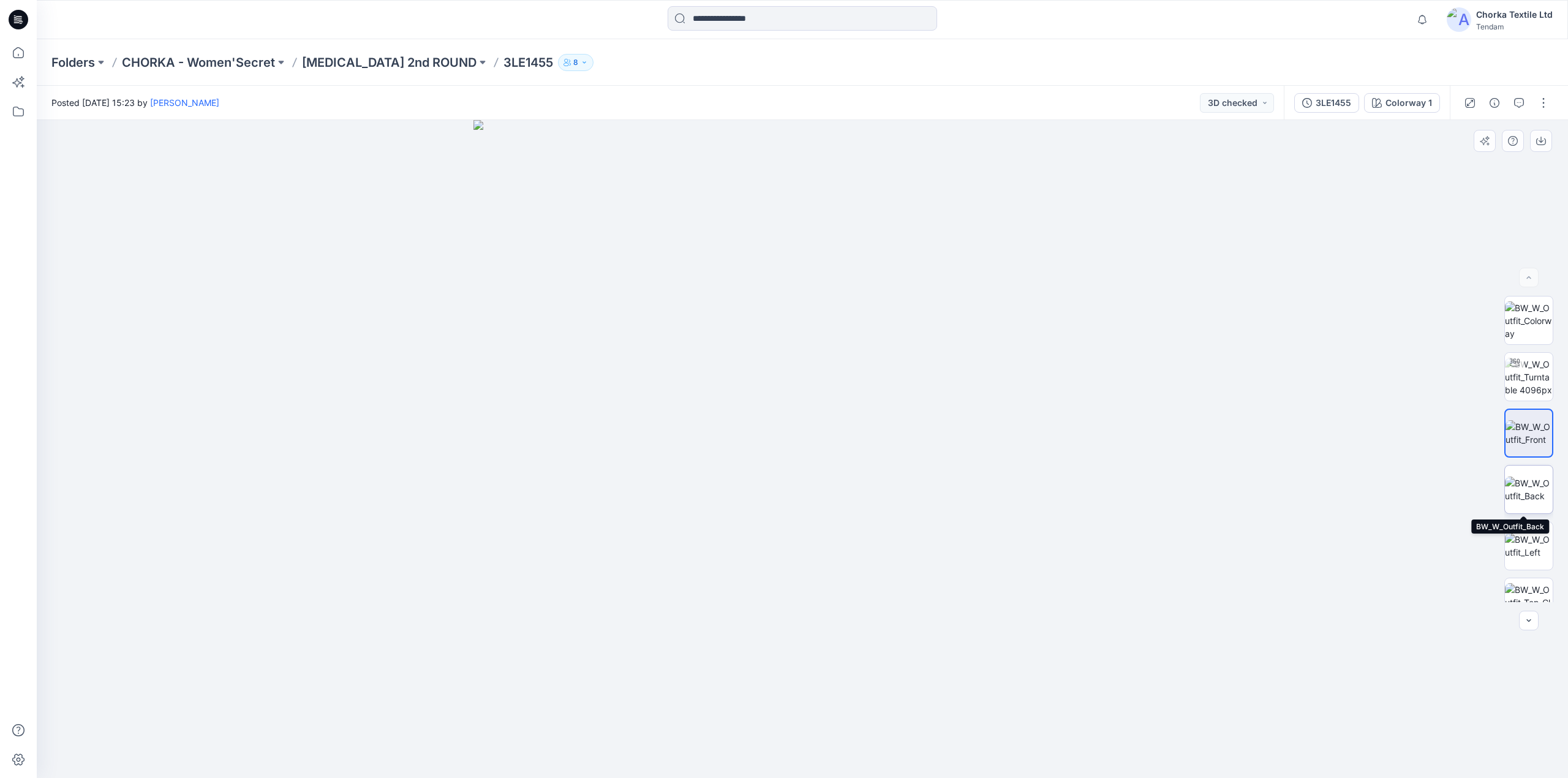
click at [1531, 480] on img at bounding box center [1528, 489] width 48 height 26
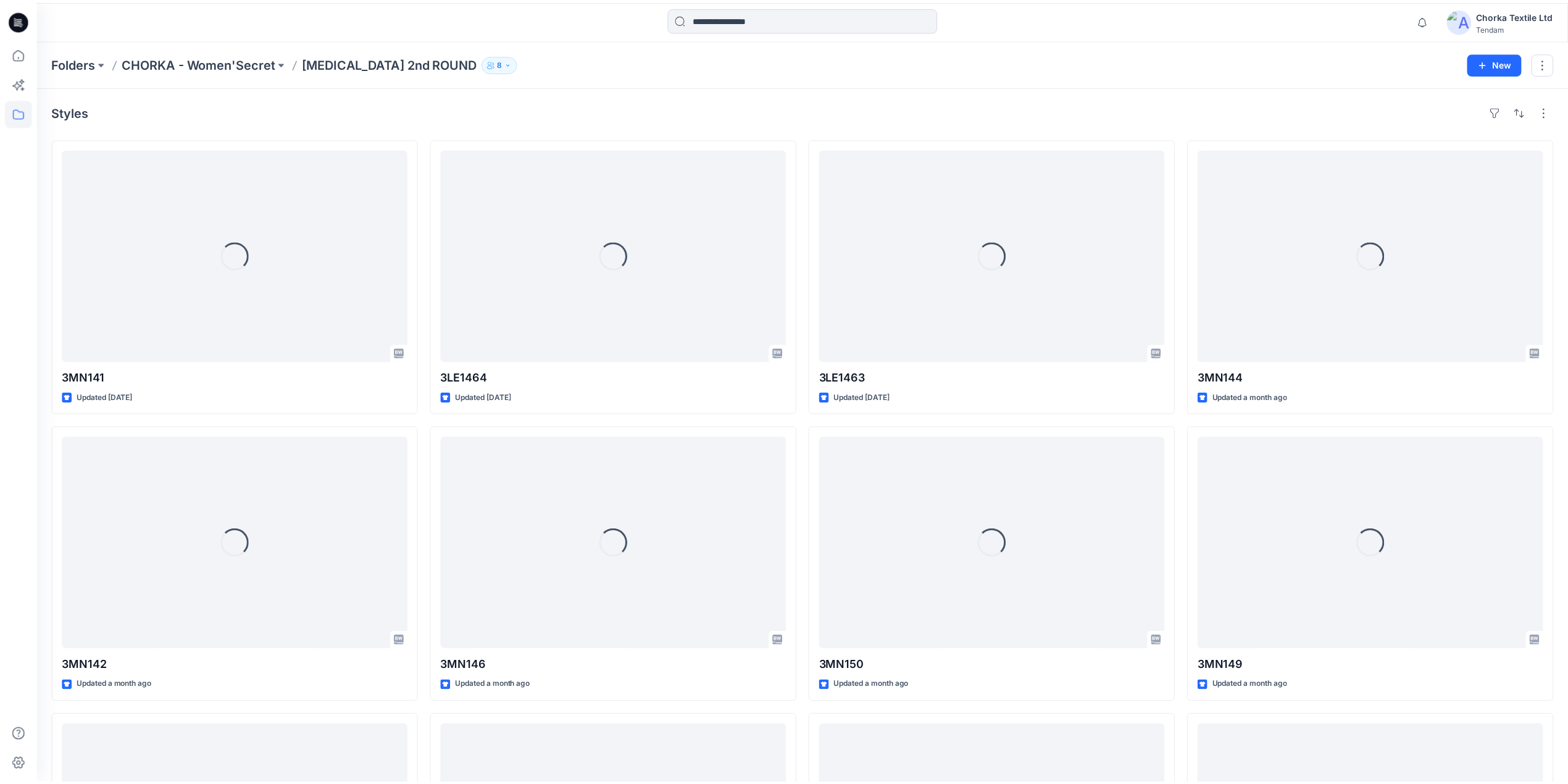
scroll to position [790, 0]
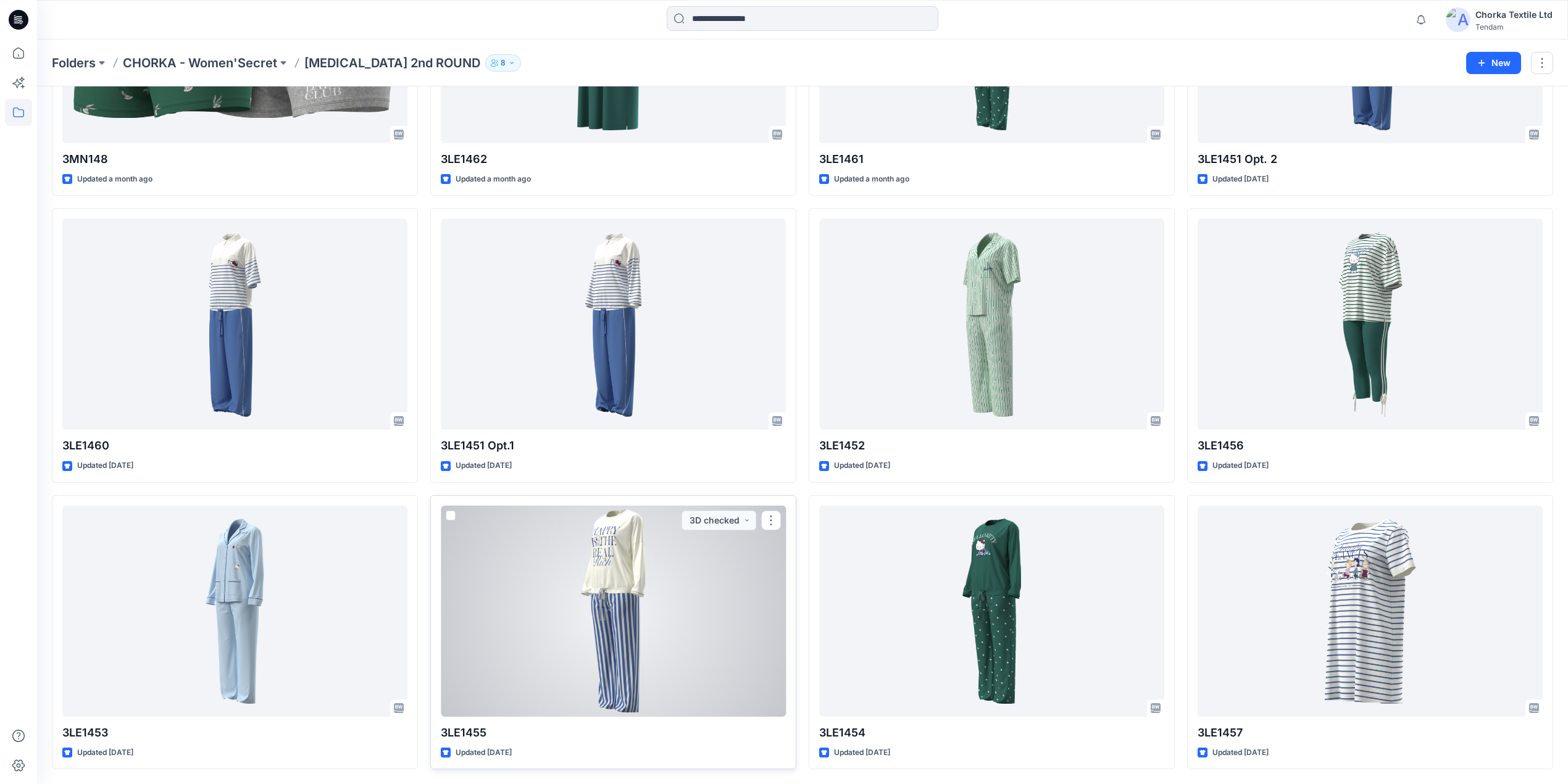
click at [620, 584] on div at bounding box center [613, 611] width 345 height 211
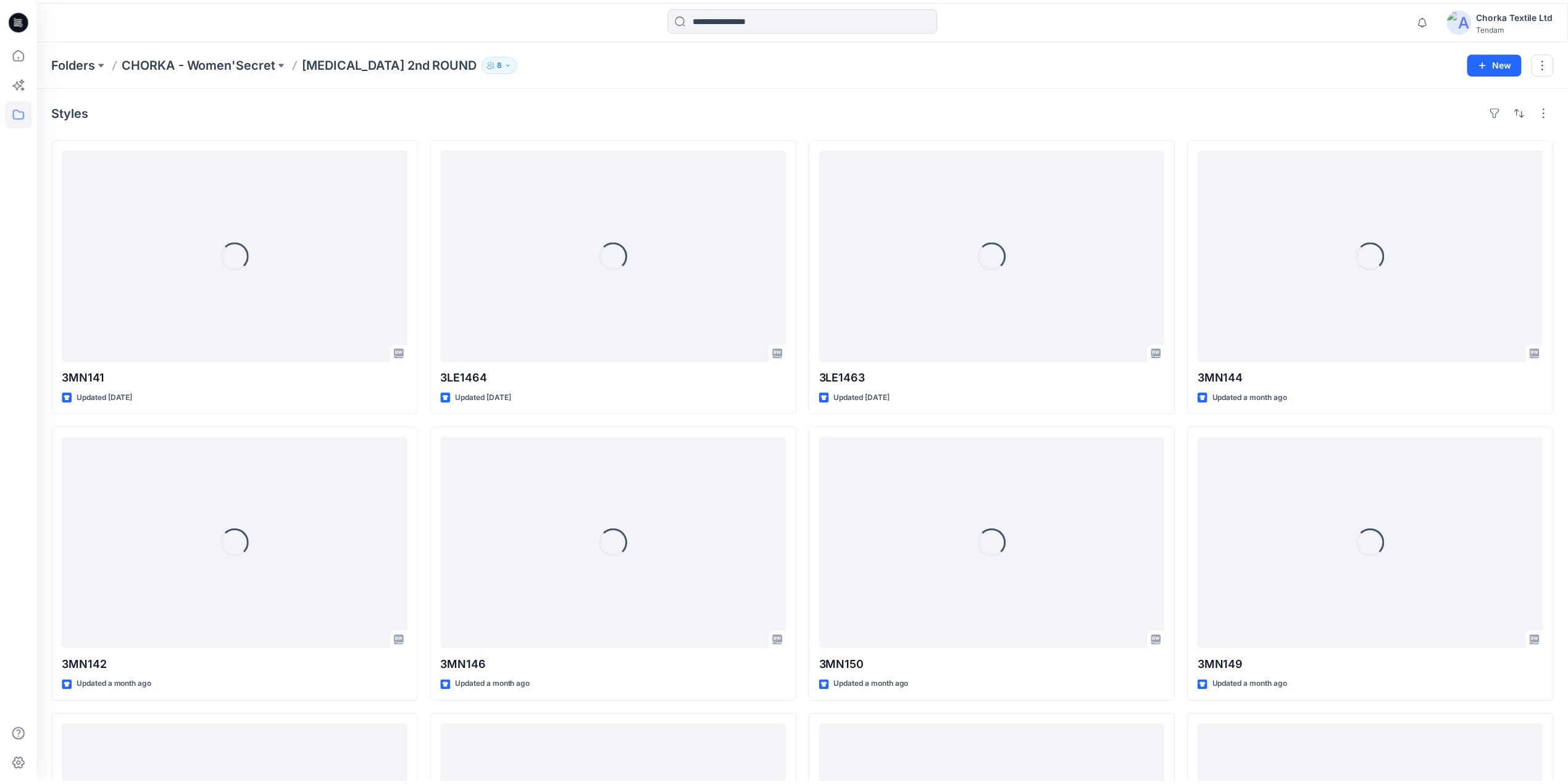
scroll to position [790, 0]
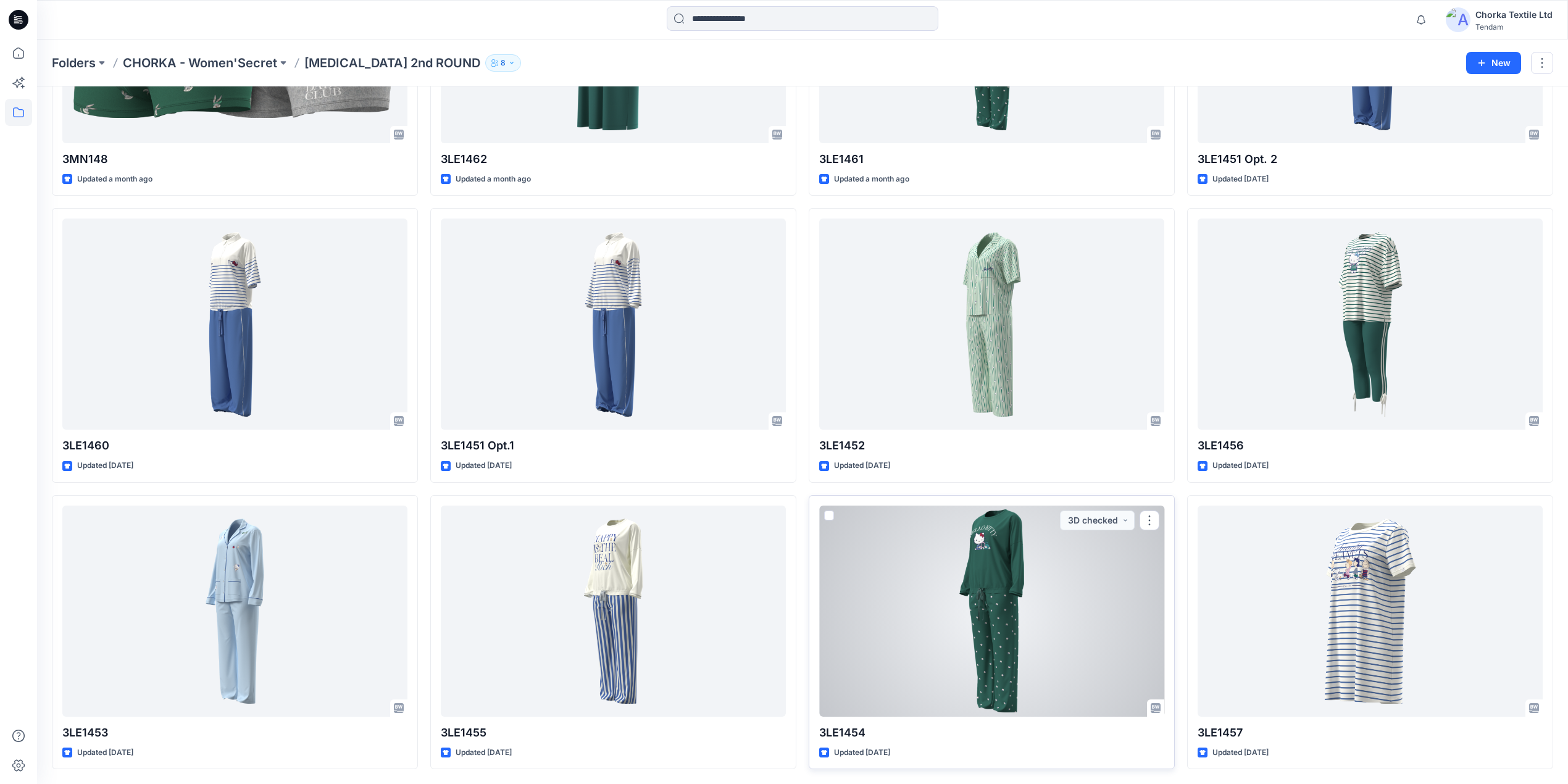
click at [1019, 588] on div at bounding box center [992, 611] width 345 height 211
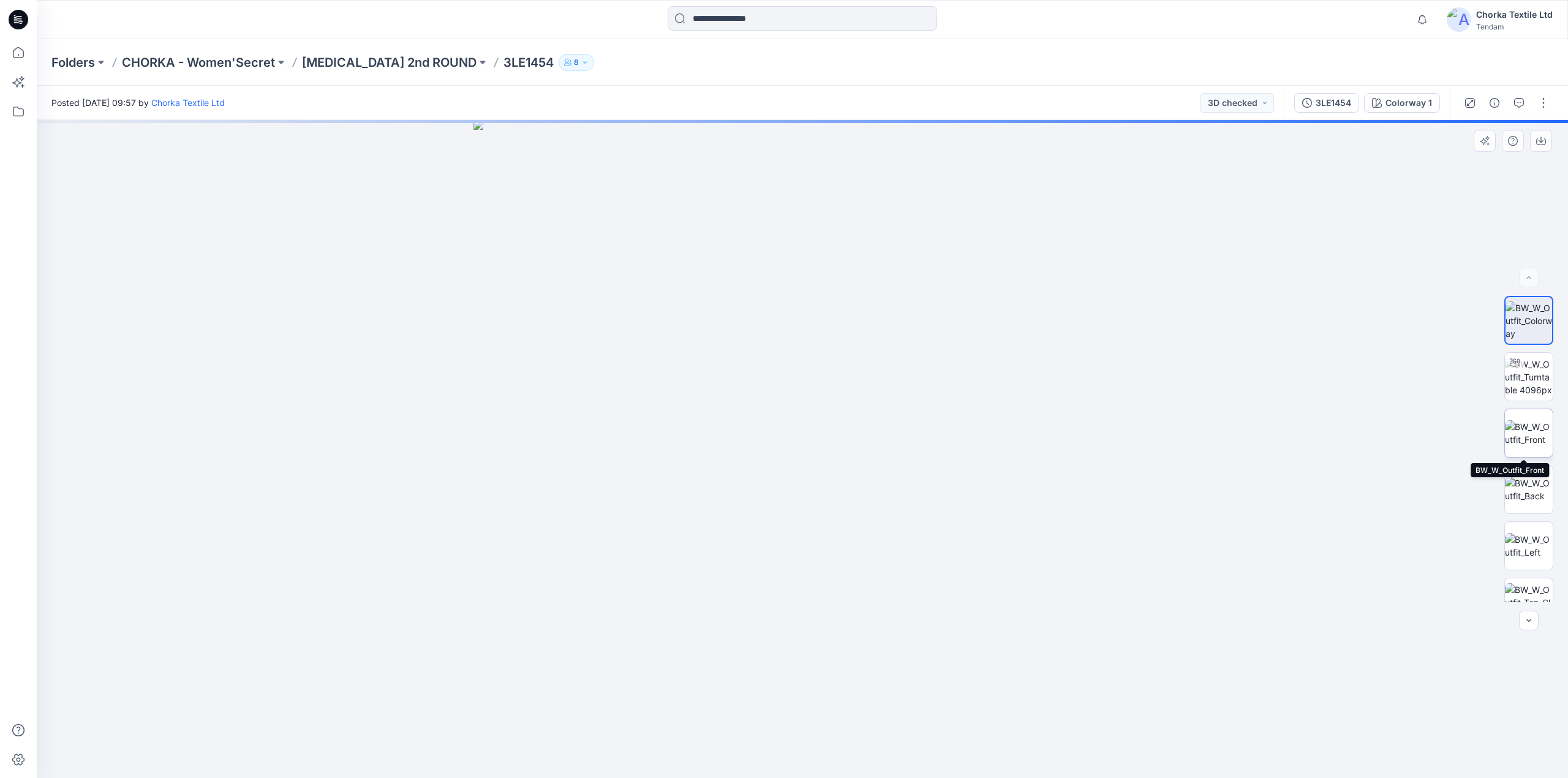
click at [1524, 425] on img at bounding box center [1528, 433] width 48 height 26
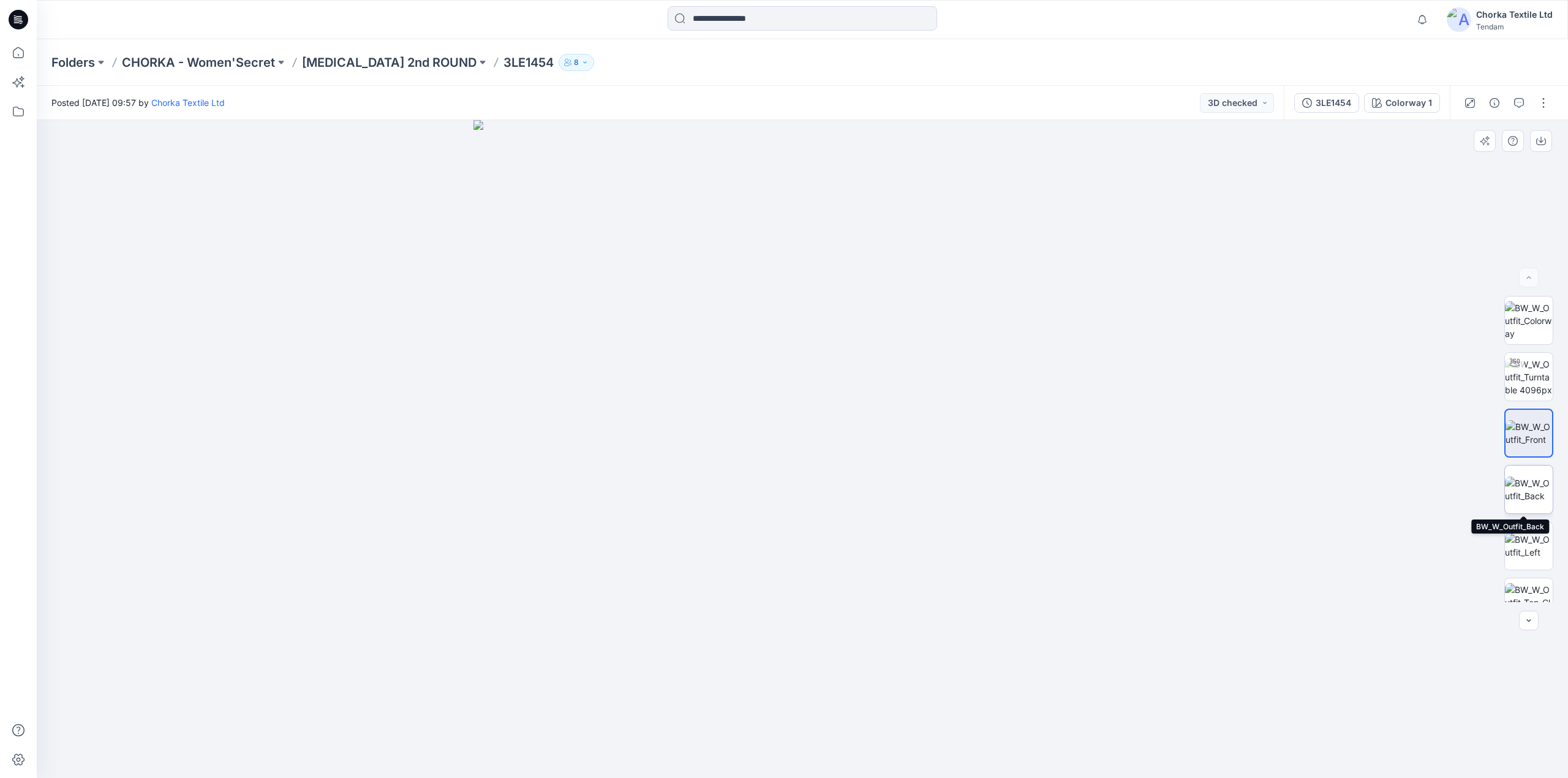
click at [1532, 488] on img at bounding box center [1528, 489] width 48 height 26
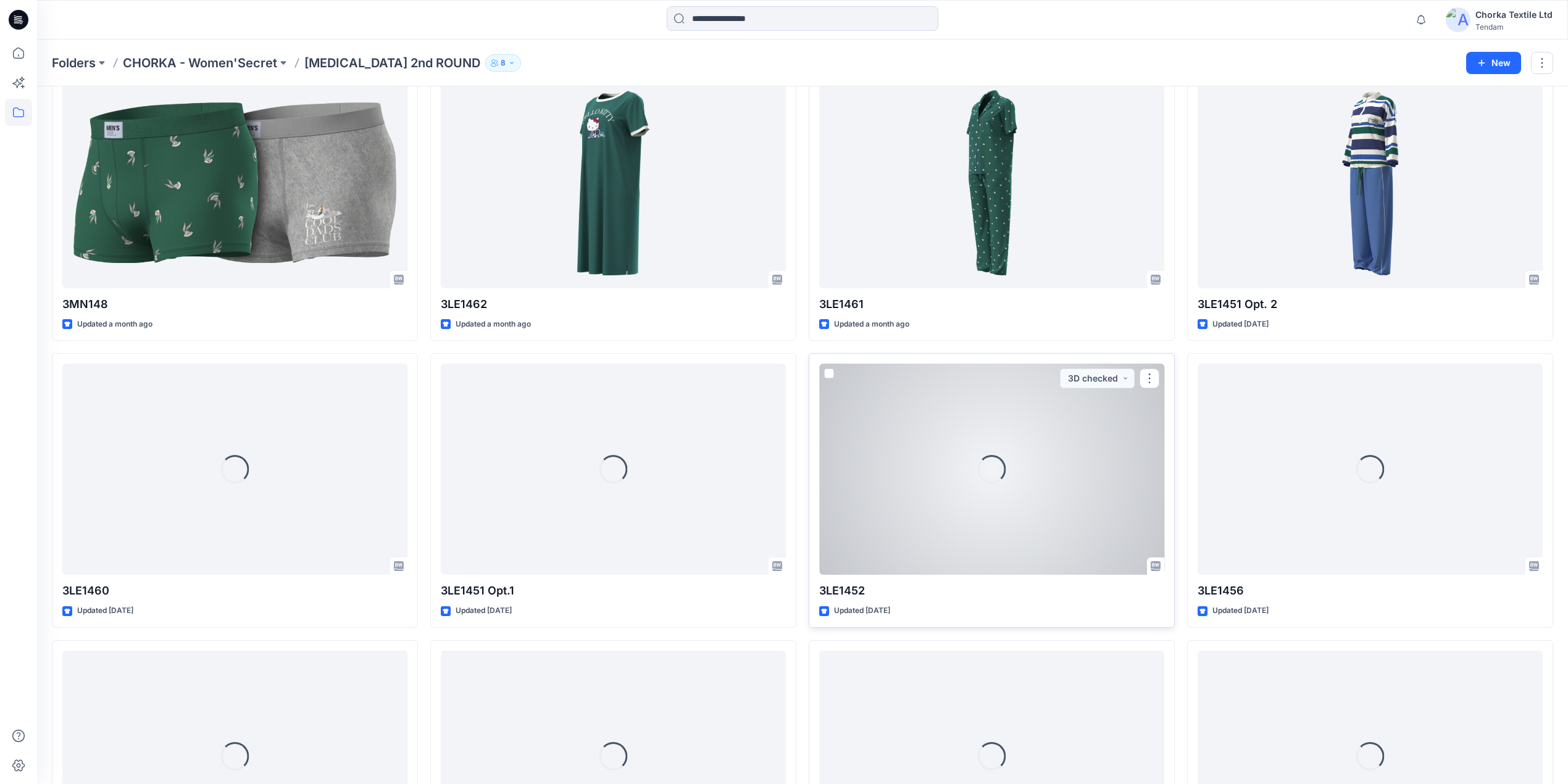
scroll to position [755, 0]
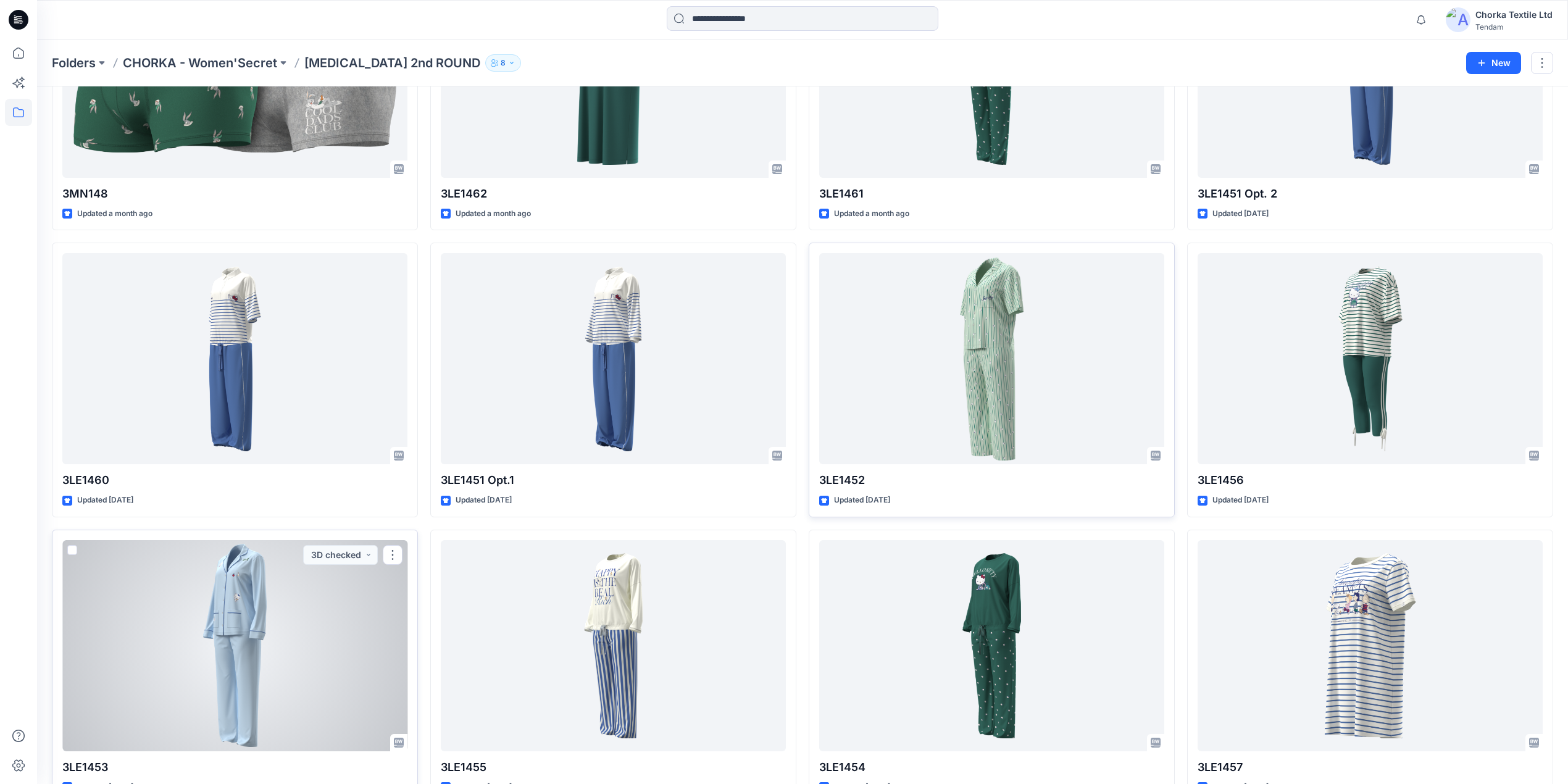
click at [241, 605] on div at bounding box center [235, 645] width 345 height 211
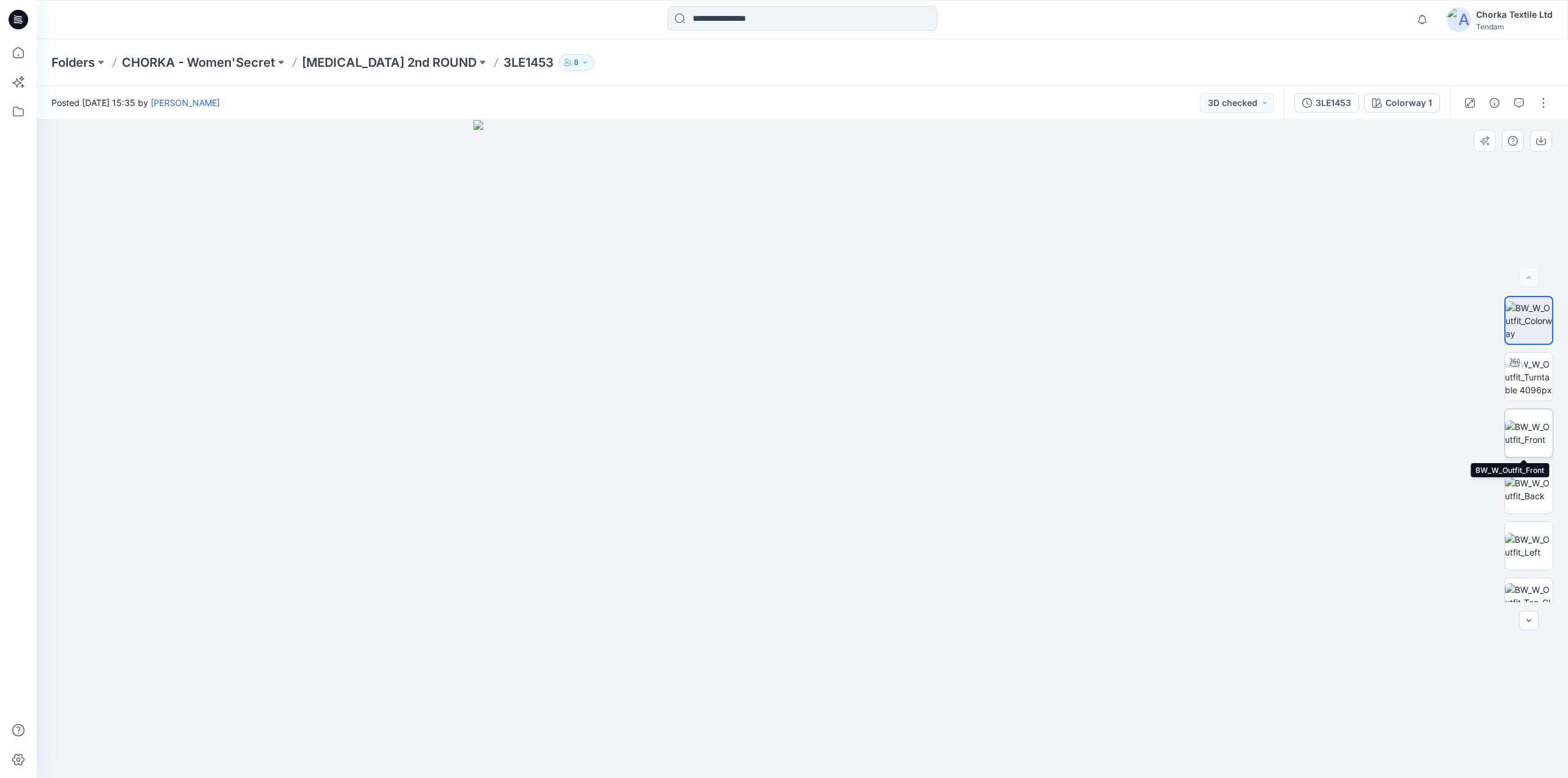
click at [1528, 422] on img at bounding box center [1528, 433] width 48 height 26
click at [1531, 491] on img at bounding box center [1528, 489] width 48 height 26
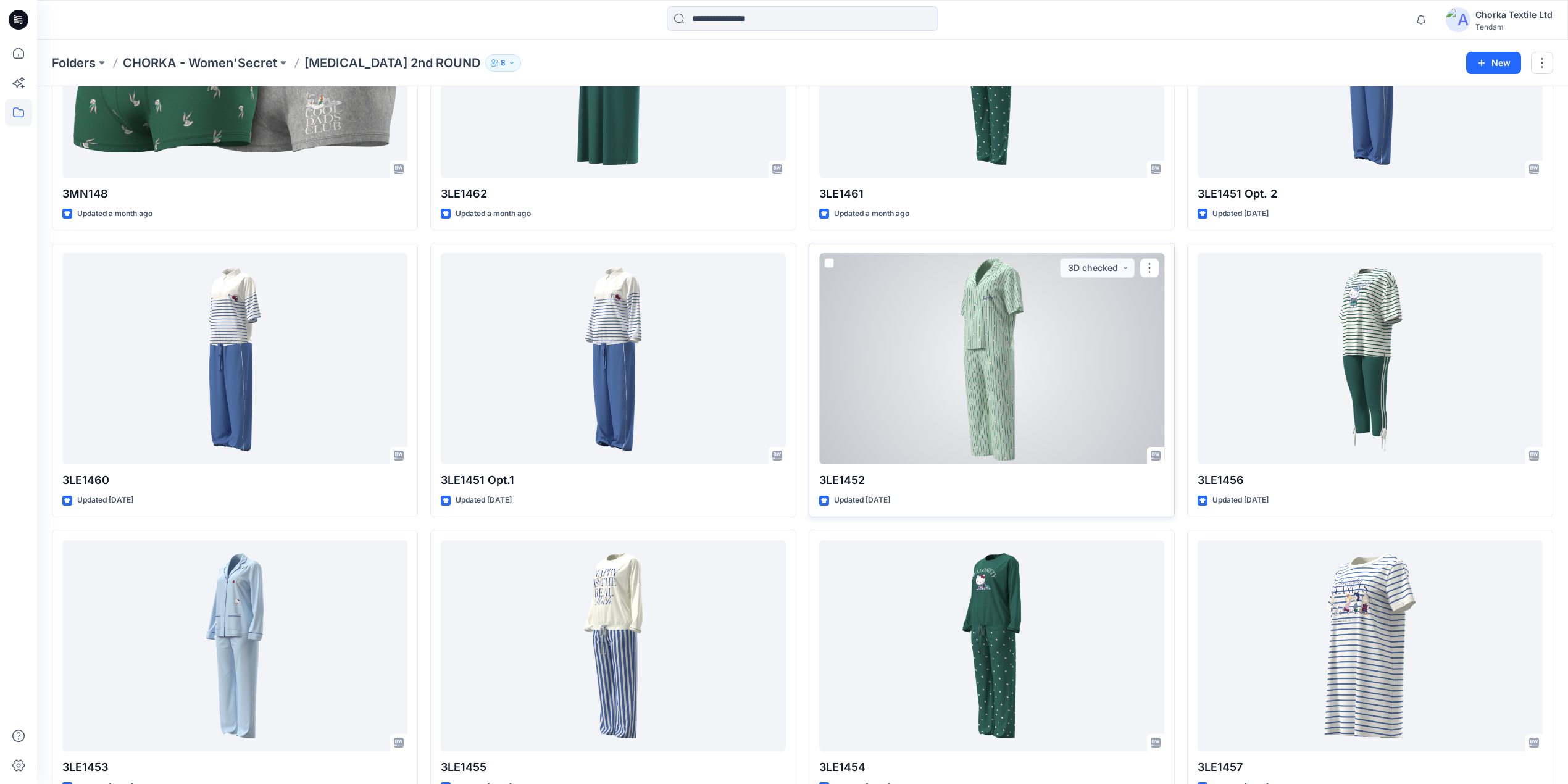
click at [976, 351] on div at bounding box center [992, 358] width 345 height 211
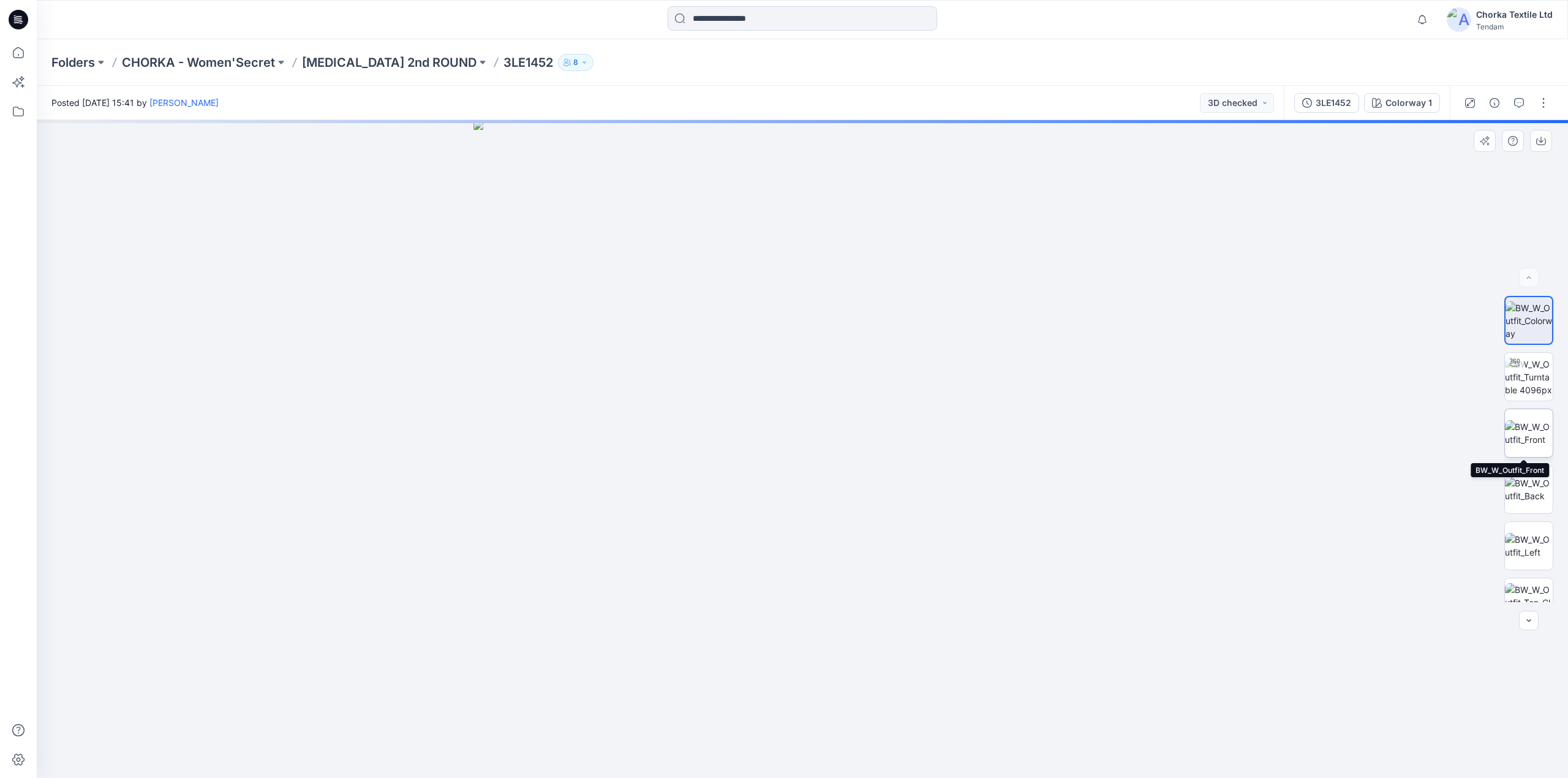
click at [1524, 436] on img at bounding box center [1528, 433] width 48 height 26
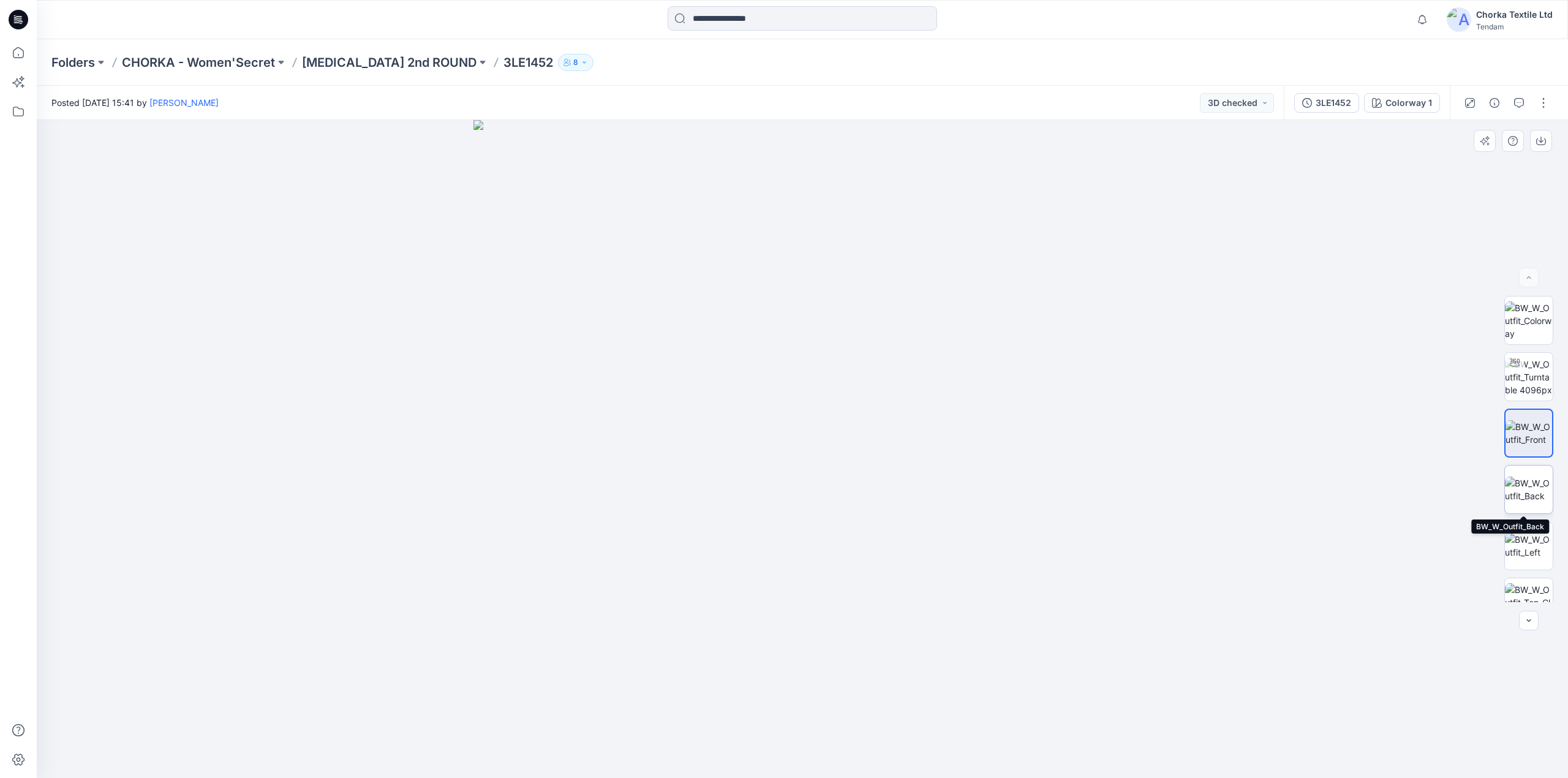
click at [1519, 482] on img at bounding box center [1528, 489] width 48 height 26
